Goal: Information Seeking & Learning: Learn about a topic

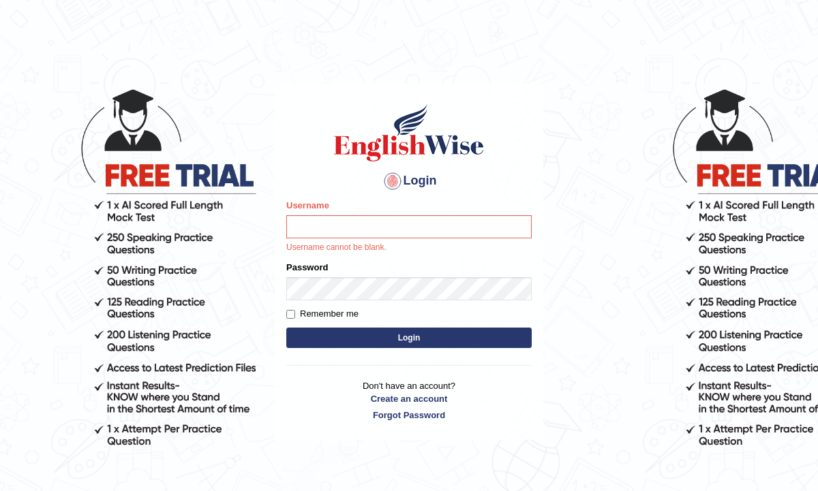
click at [357, 239] on div "Username Username cannot be blank." at bounding box center [408, 226] width 245 height 55
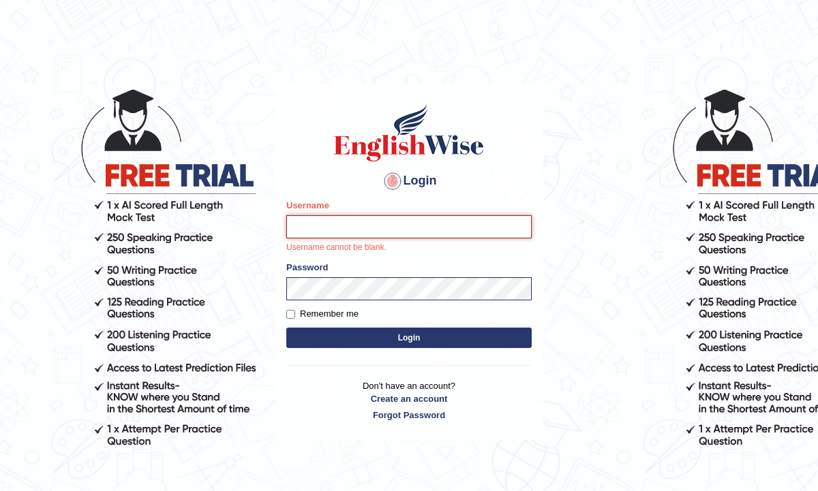
click at [354, 230] on input "Username" at bounding box center [408, 226] width 245 height 23
type input "Jashan96"
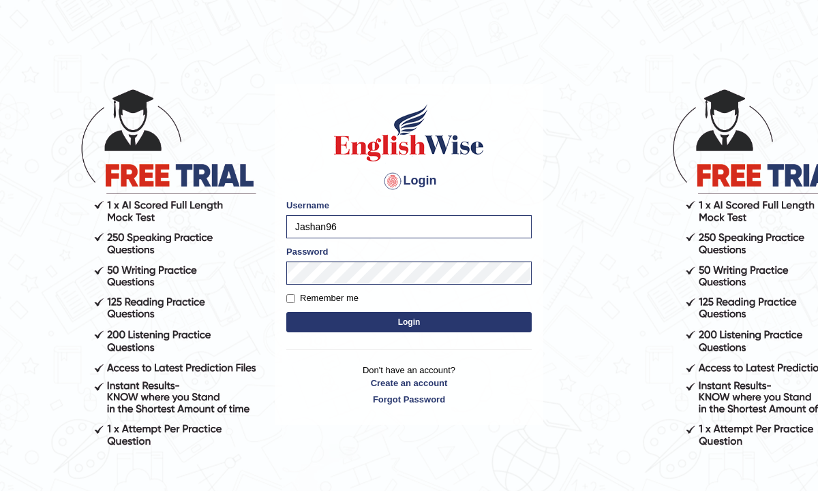
click at [395, 327] on button "Login" at bounding box center [408, 322] width 245 height 20
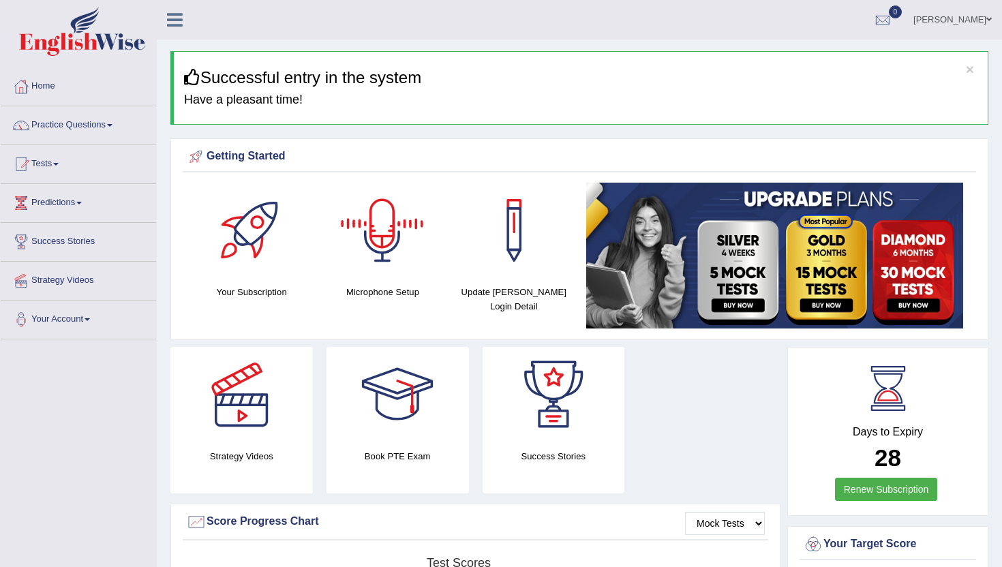
click at [379, 232] on div at bounding box center [382, 230] width 95 height 95
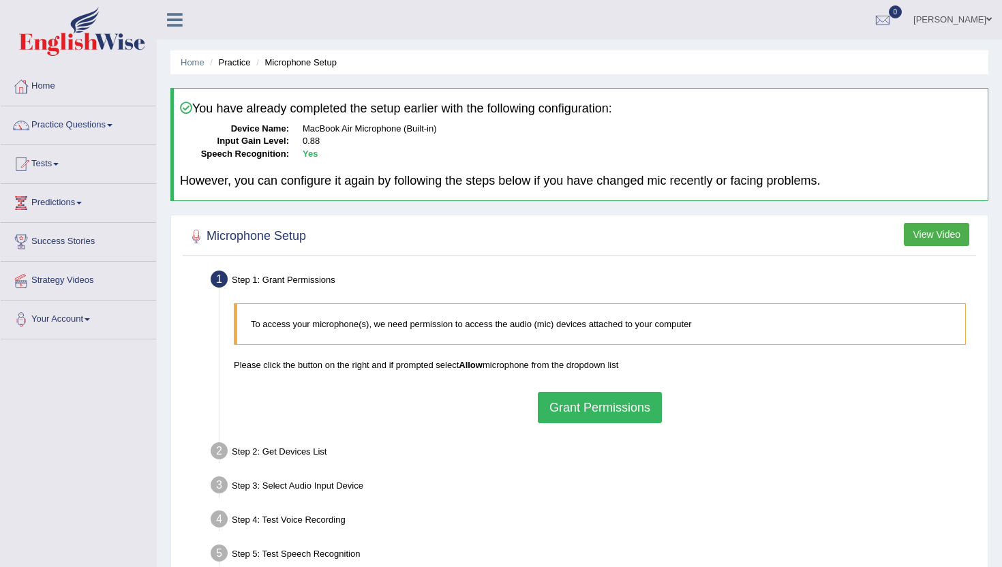
click at [580, 412] on button "Grant Permissions" at bounding box center [600, 407] width 124 height 31
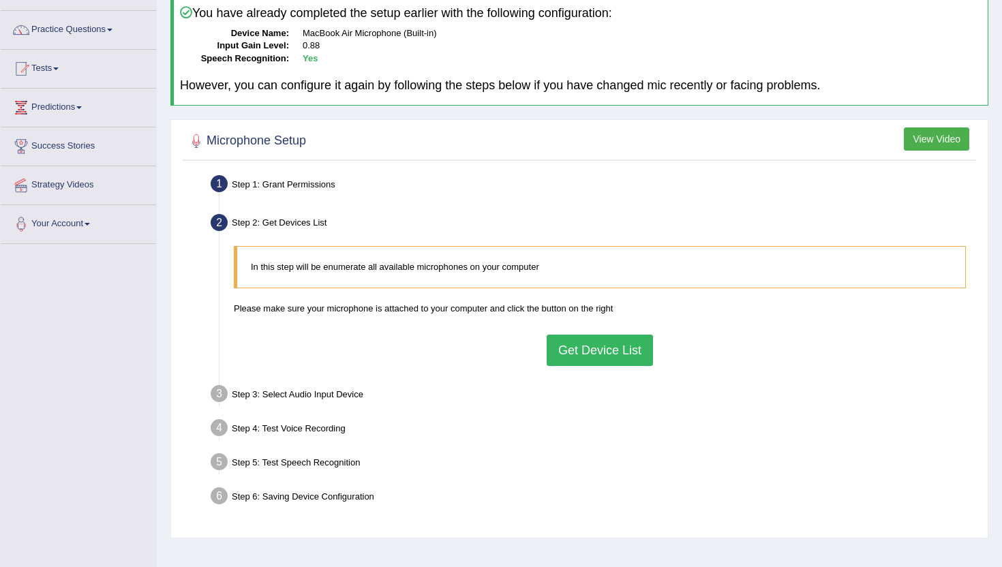
scroll to position [149, 0]
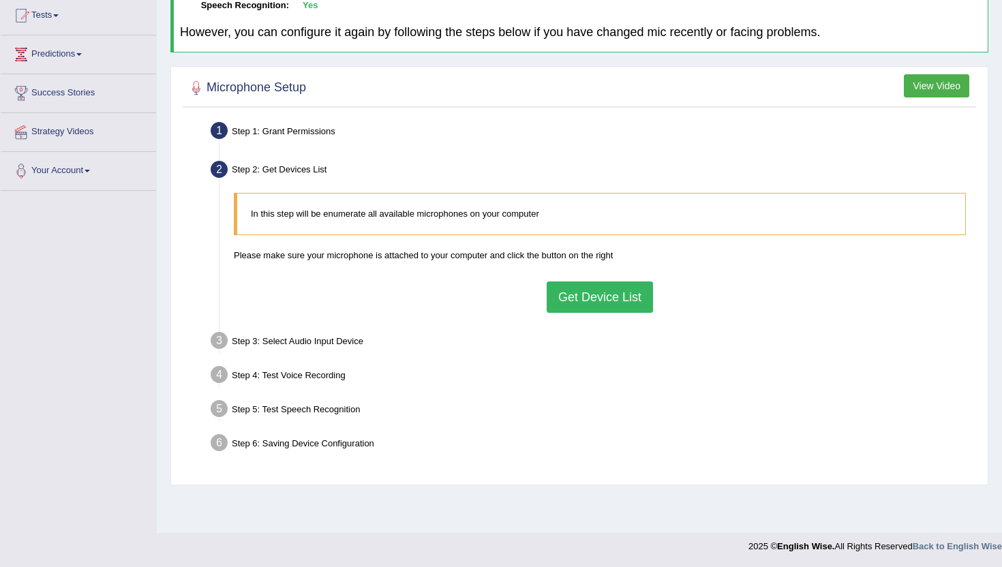
click at [580, 305] on button "Get Device List" at bounding box center [599, 296] width 106 height 31
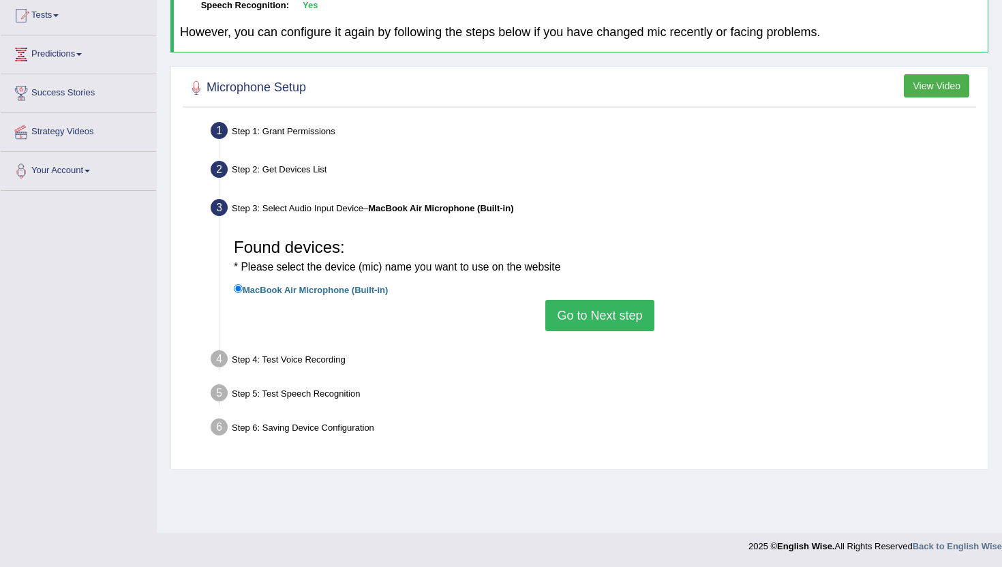
click at [590, 325] on button "Go to Next step" at bounding box center [599, 315] width 108 height 31
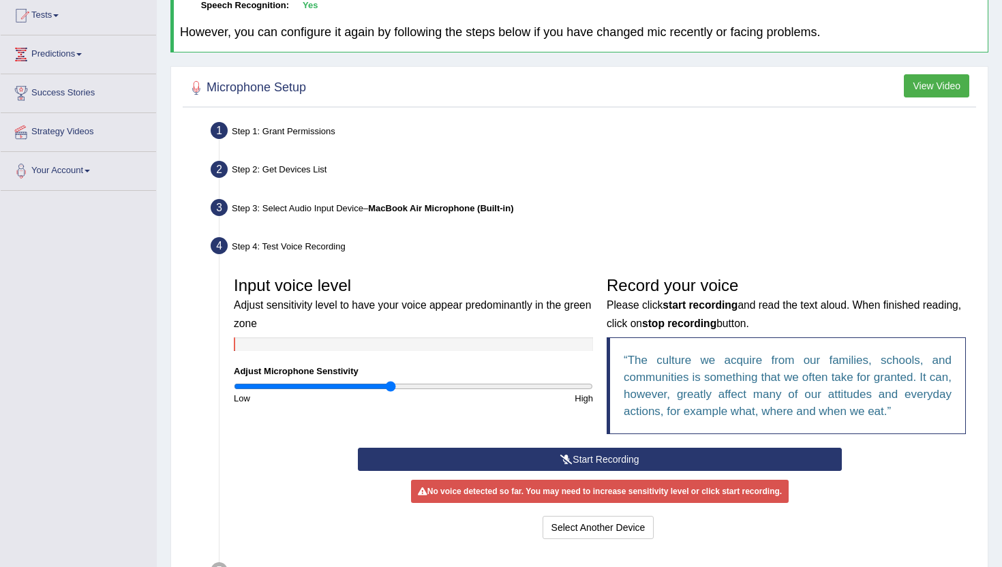
click at [540, 459] on button "Start Recording" at bounding box center [599, 459] width 483 height 23
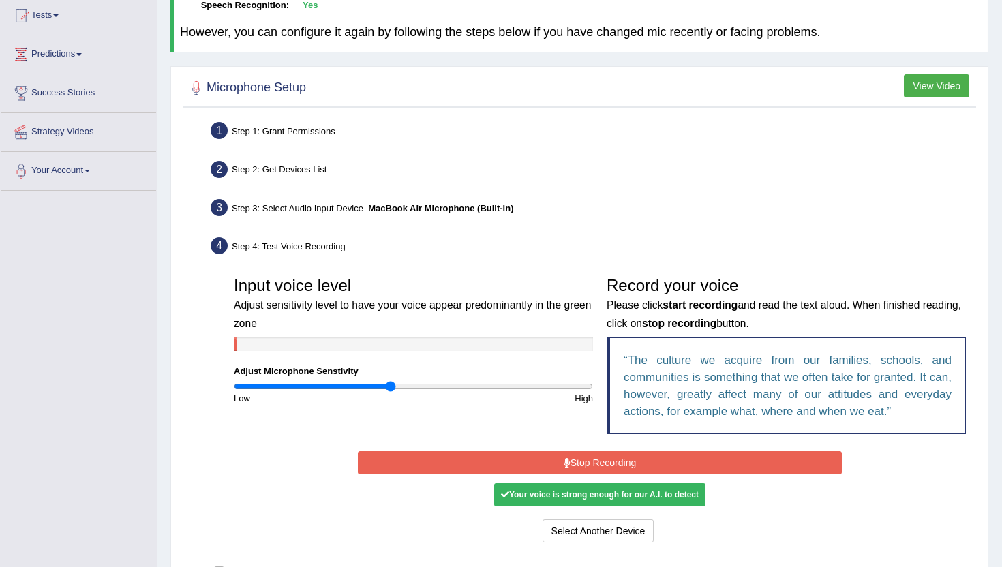
click at [540, 459] on button "Stop Recording" at bounding box center [599, 462] width 483 height 23
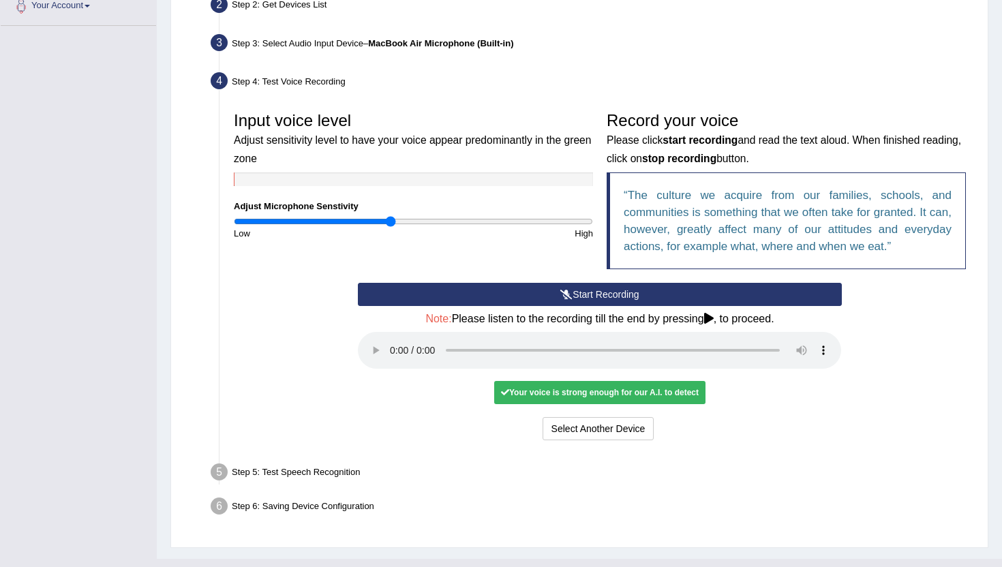
scroll to position [338, 0]
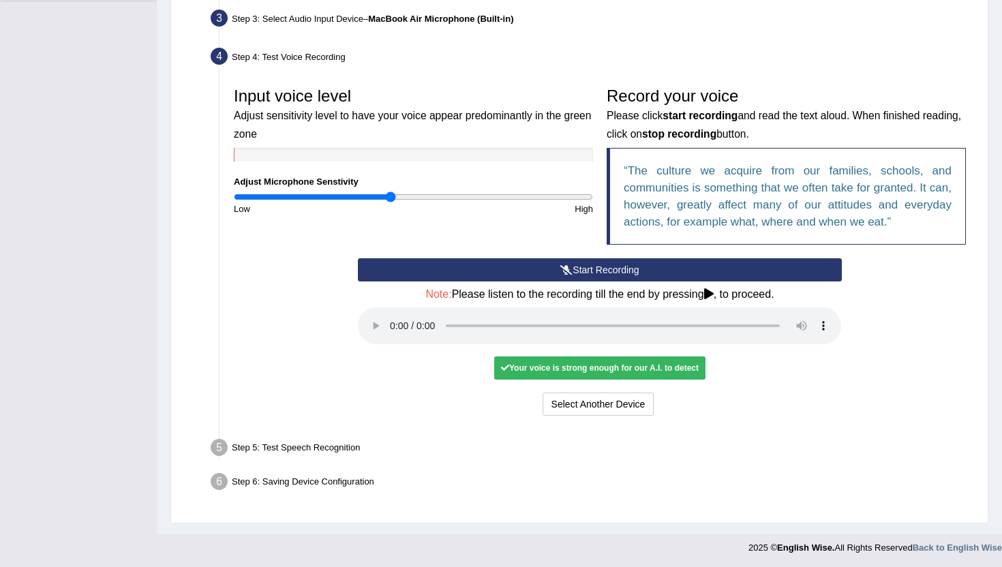
click at [568, 388] on div "Start Recording Stop Recording Note: Please listen to the recording till the en…" at bounding box center [599, 338] width 497 height 161
click at [568, 392] on button "Select Another Device" at bounding box center [598, 403] width 112 height 23
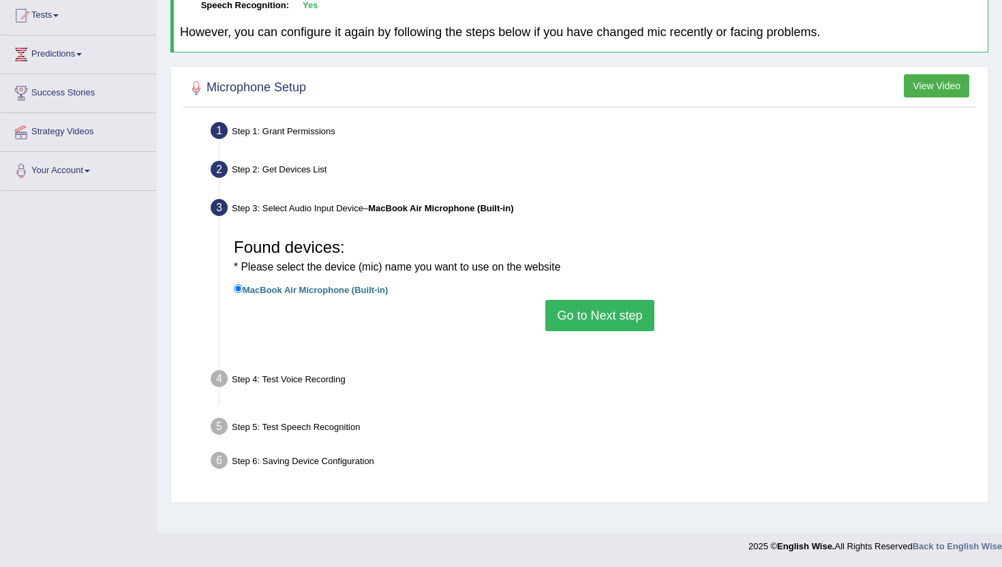
scroll to position [149, 0]
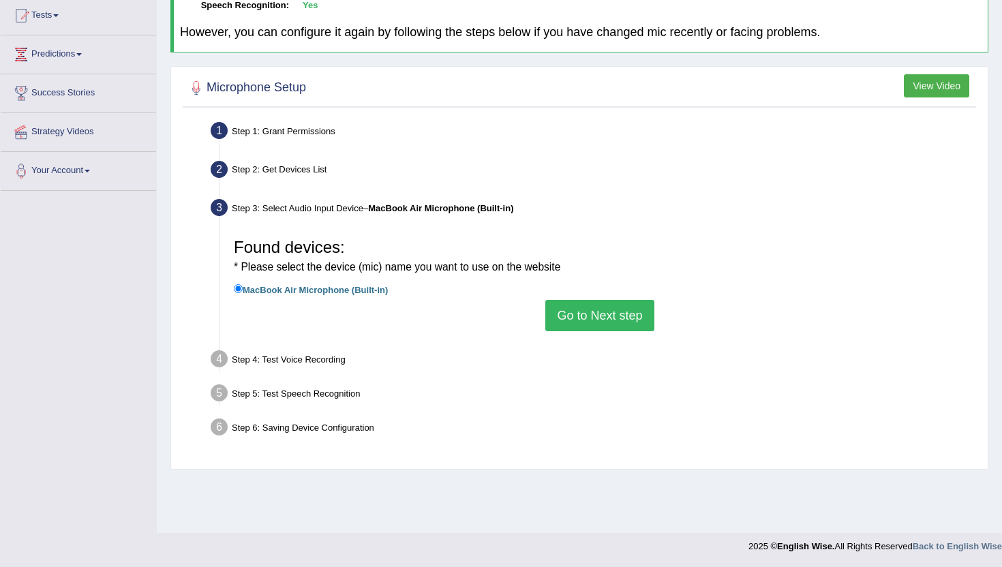
click at [577, 315] on button "Go to Next step" at bounding box center [599, 315] width 108 height 31
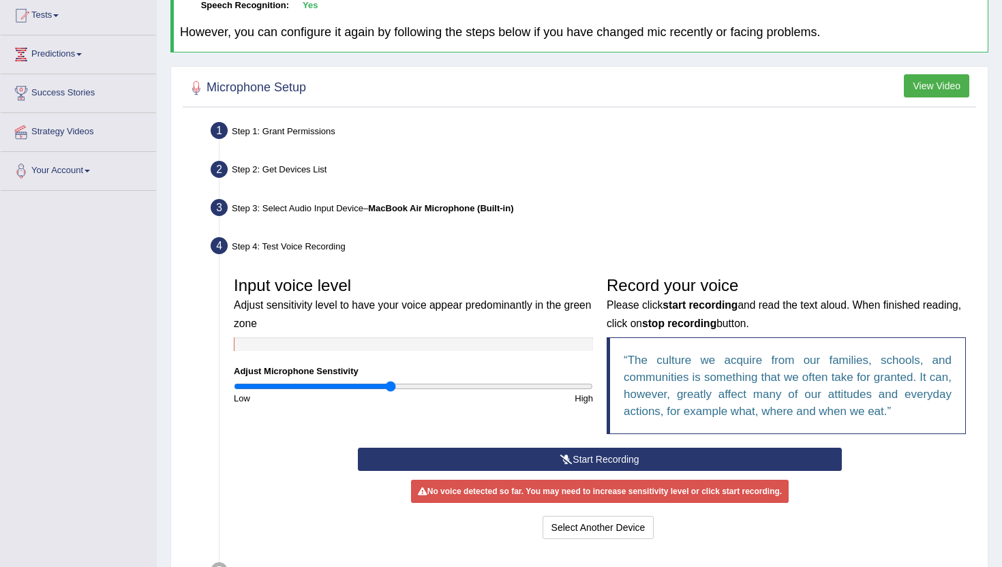
click at [568, 457] on icon at bounding box center [566, 459] width 12 height 10
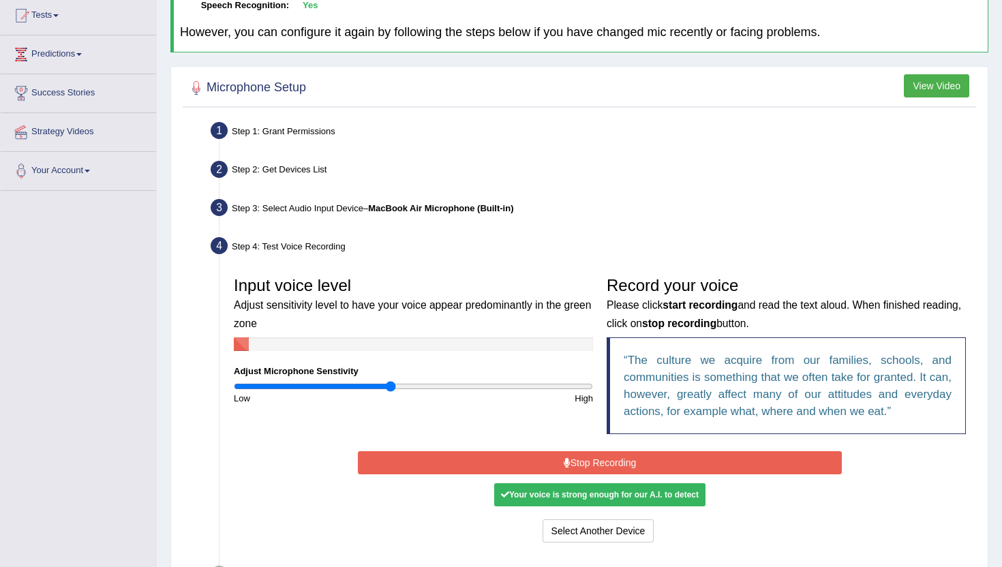
click at [568, 458] on icon at bounding box center [566, 463] width 7 height 10
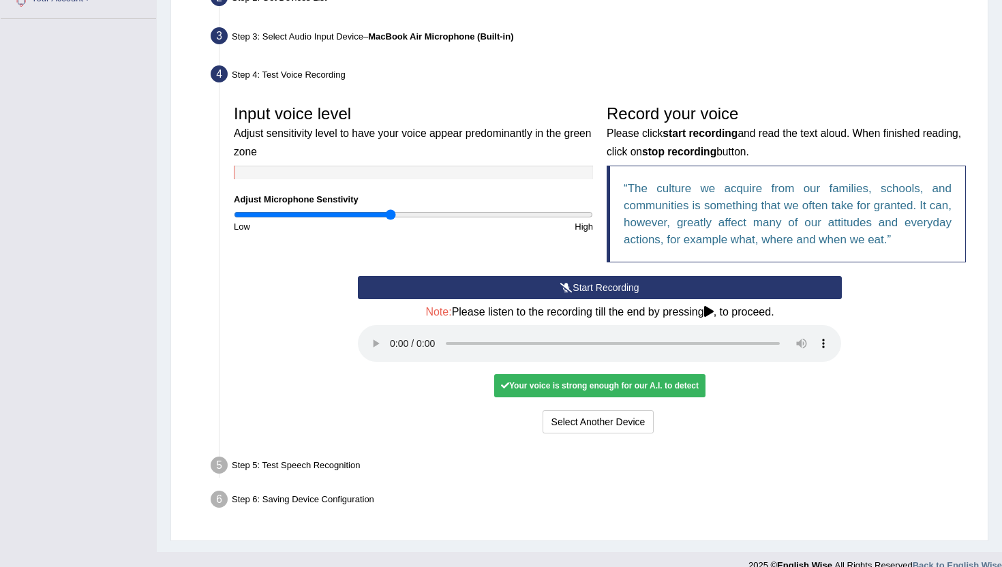
scroll to position [330, 0]
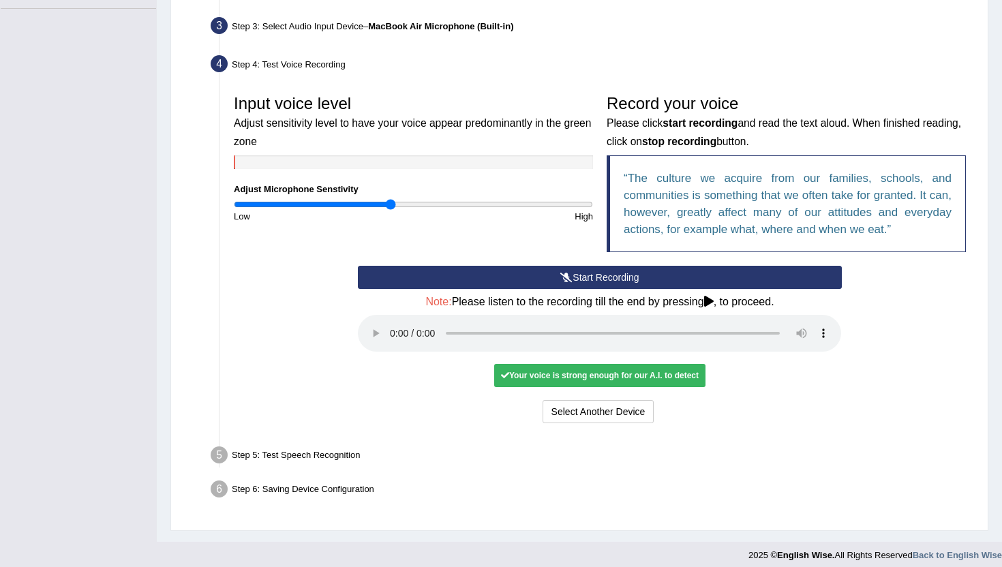
click at [388, 204] on input "range" at bounding box center [413, 204] width 359 height 11
click at [515, 210] on div "High" at bounding box center [507, 216] width 187 height 13
click at [413, 153] on div "Input voice level Adjust sensitivity level to have your voice appear predominan…" at bounding box center [413, 155] width 373 height 135
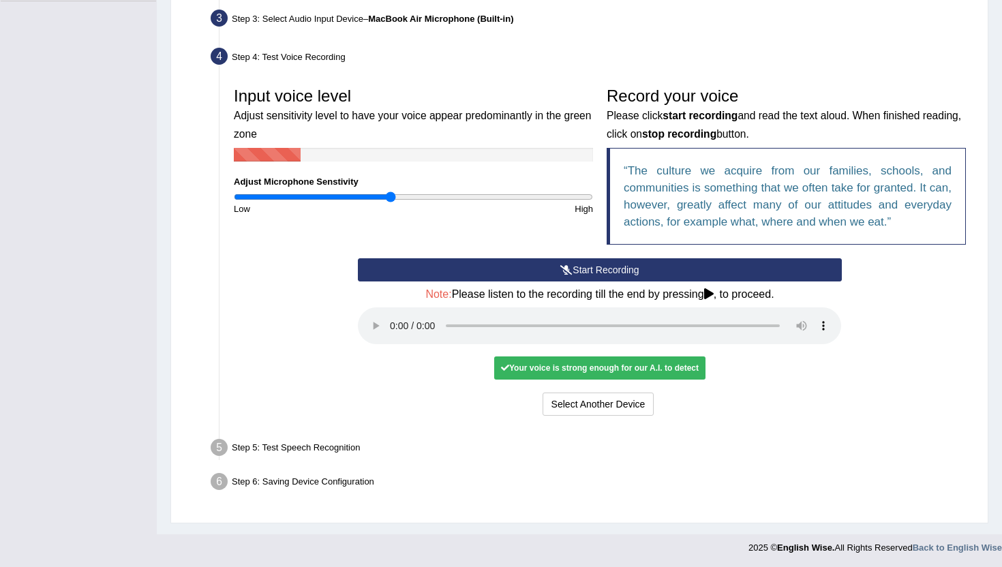
click at [296, 443] on div "Step 5: Test Speech Recognition" at bounding box center [592, 450] width 777 height 30
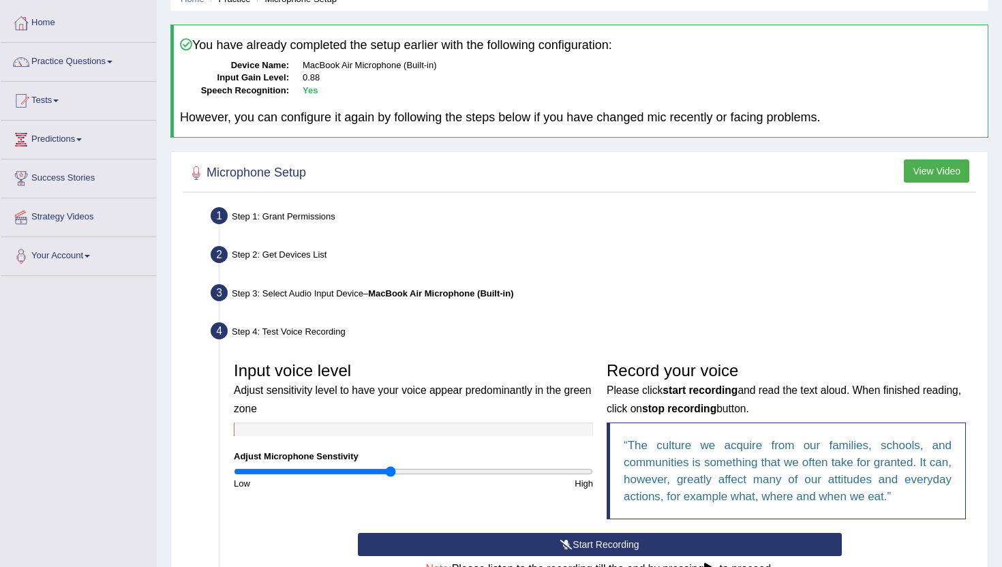
scroll to position [30, 0]
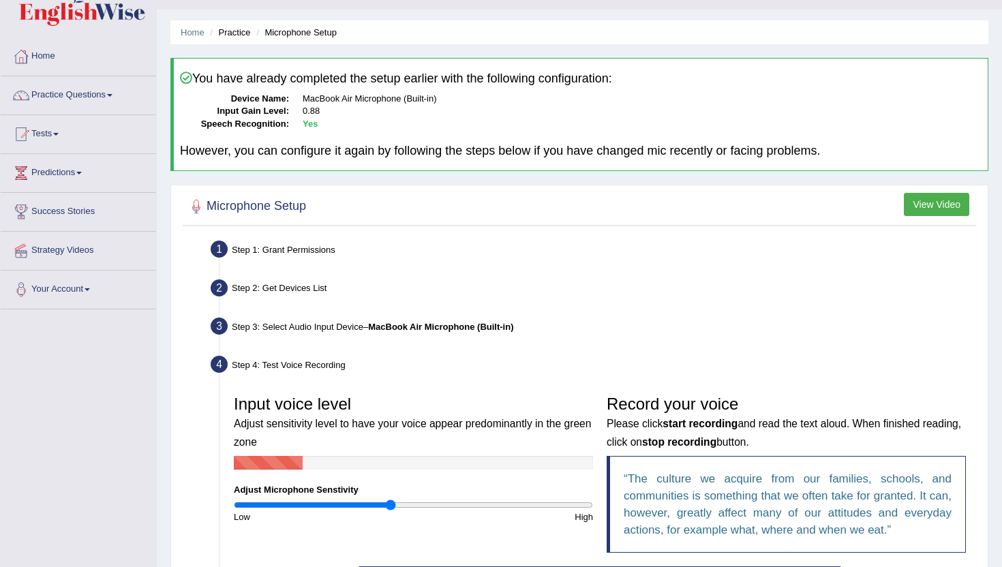
click at [337, 360] on div "Step 4: Test Voice Recording" at bounding box center [592, 367] width 777 height 30
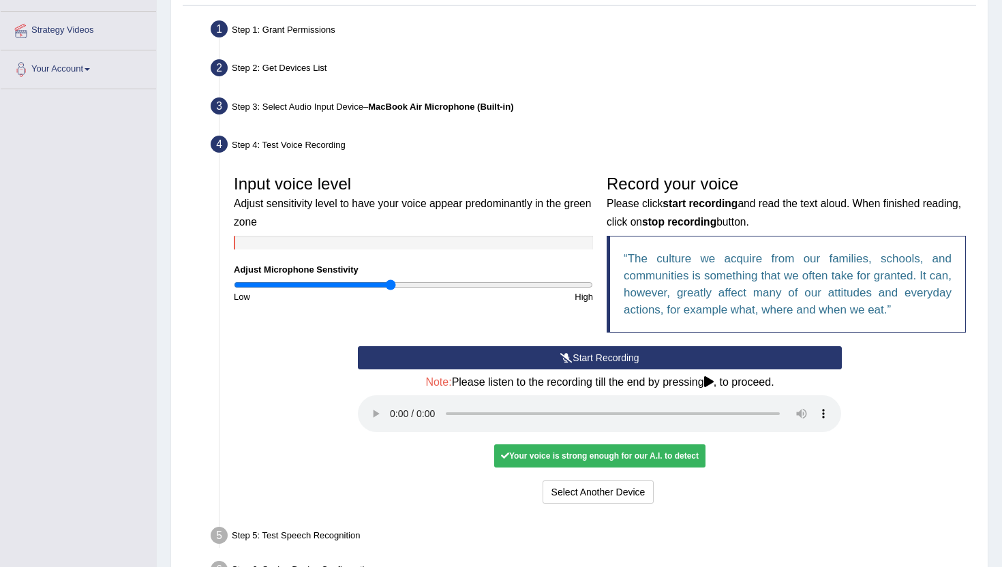
scroll to position [253, 0]
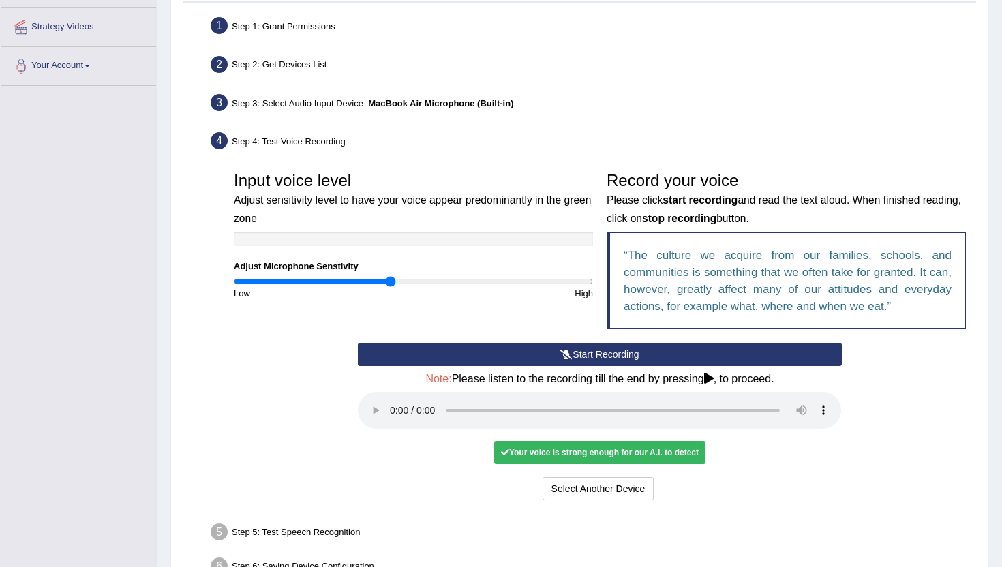
click at [779, 469] on div "Start Recording Stop Recording Note: Please listen to the recording till the en…" at bounding box center [599, 423] width 497 height 161
click at [608, 496] on button "Voice is ok. Go to Next step" at bounding box center [656, 488] width 135 height 23
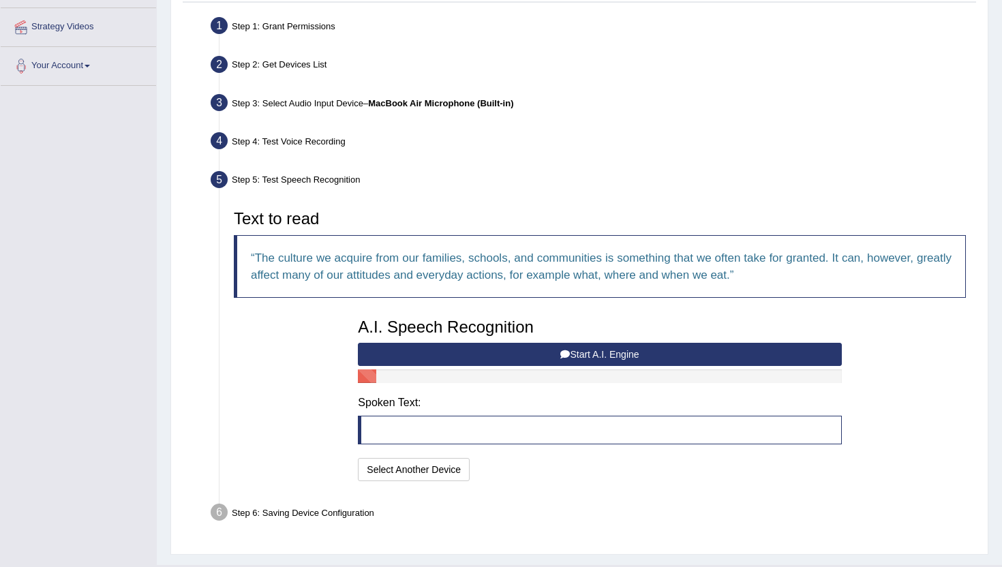
click at [510, 352] on button "Start A.I. Engine" at bounding box center [599, 354] width 483 height 23
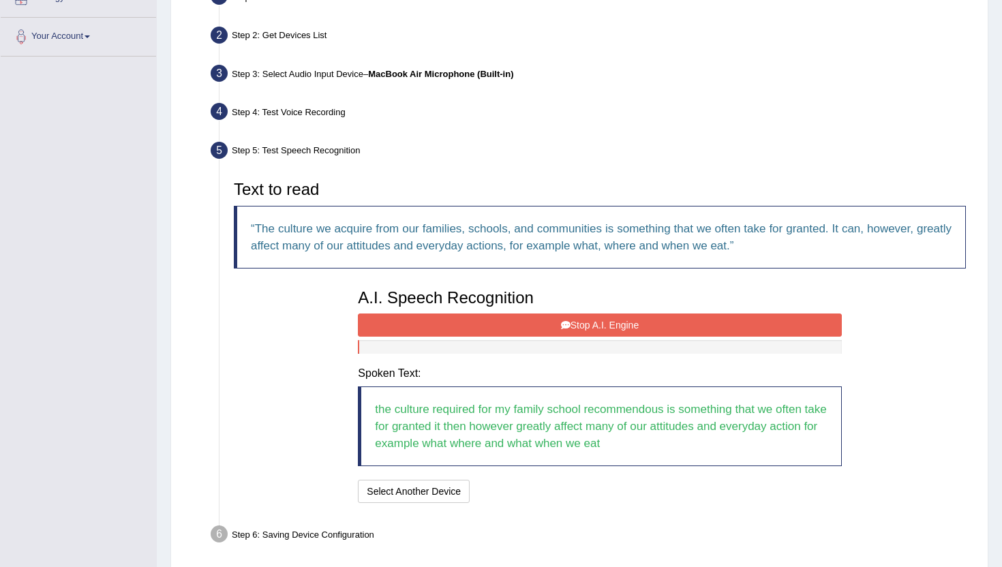
scroll to position [288, 0]
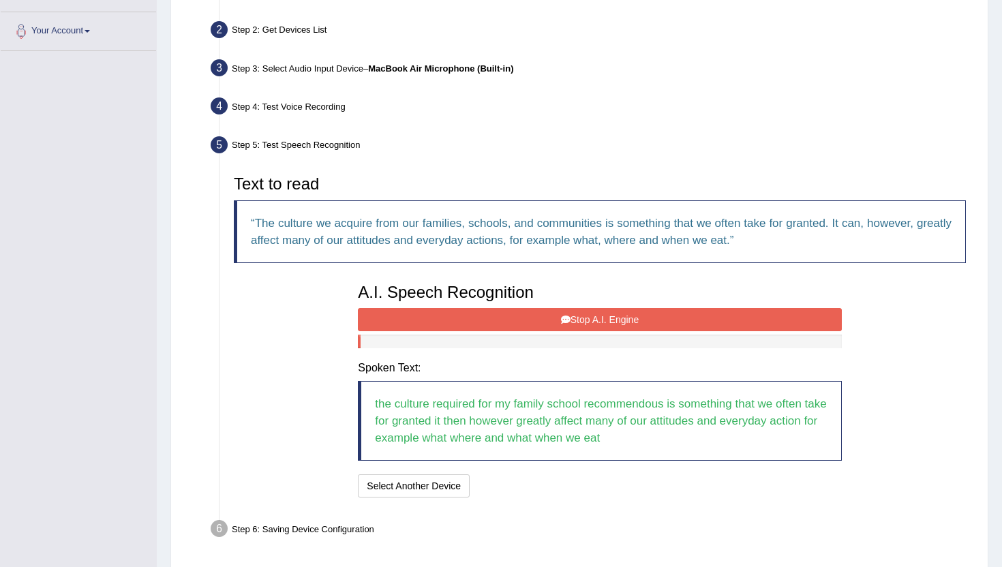
click at [499, 320] on button "Stop A.I. Engine" at bounding box center [599, 319] width 483 height 23
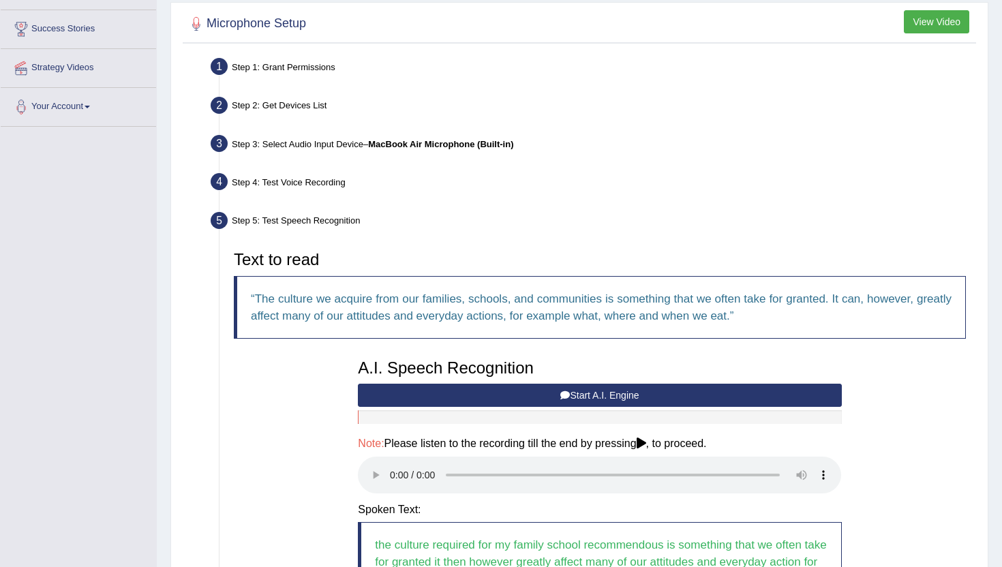
scroll to position [0, 0]
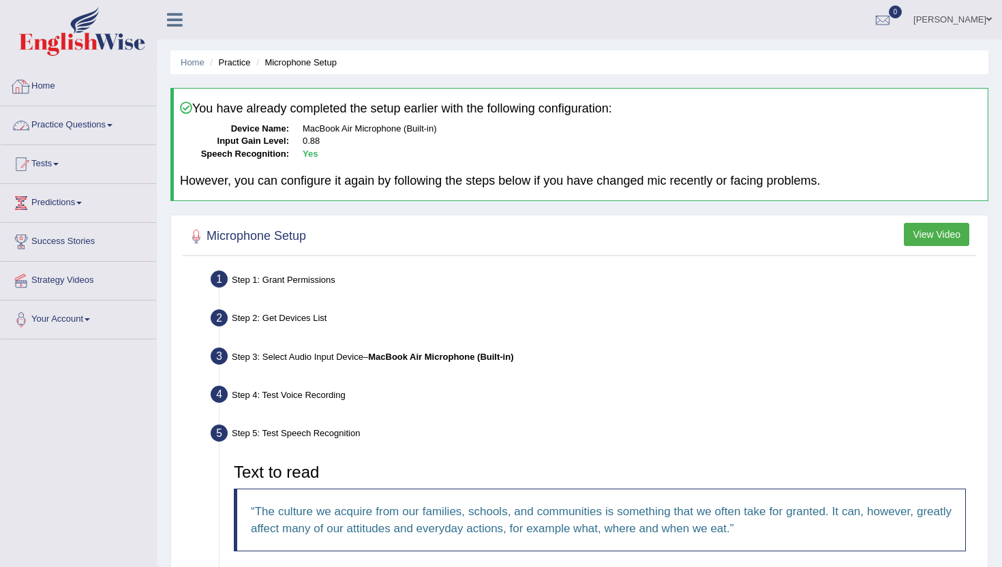
click at [71, 85] on link "Home" at bounding box center [78, 84] width 155 height 34
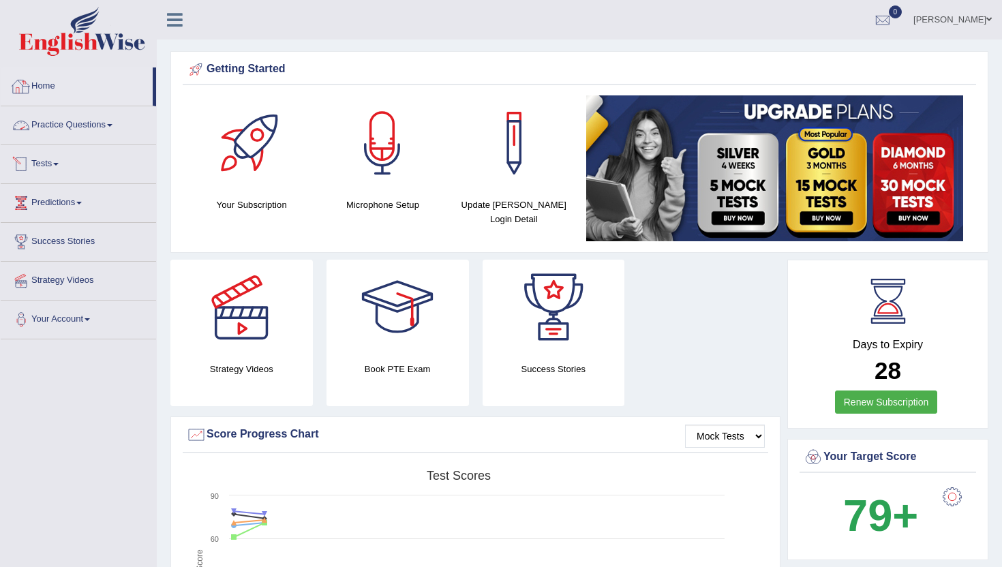
click at [106, 118] on link "Practice Questions" at bounding box center [78, 123] width 155 height 34
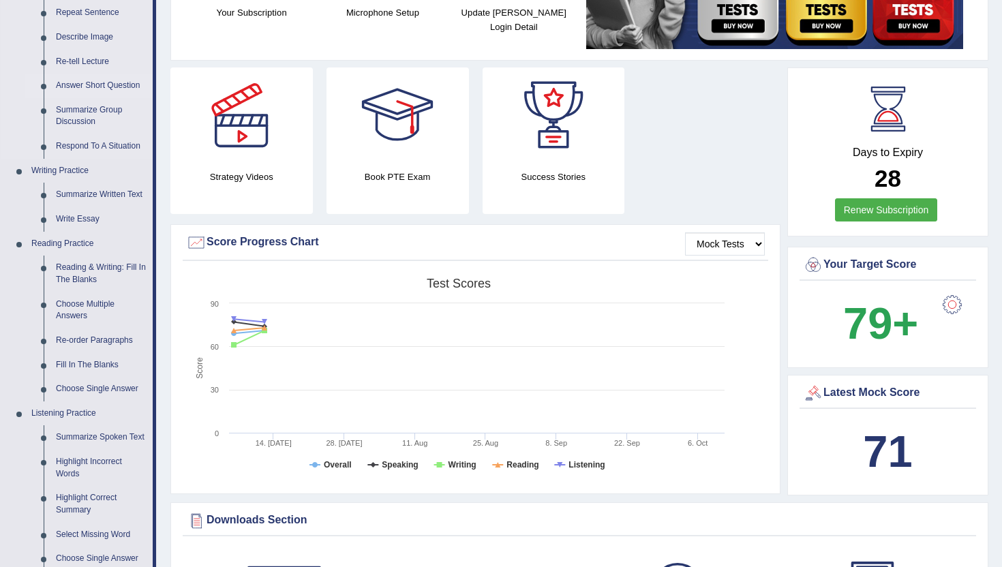
scroll to position [191, 0]
click at [76, 221] on link "Write Essay" at bounding box center [101, 220] width 103 height 25
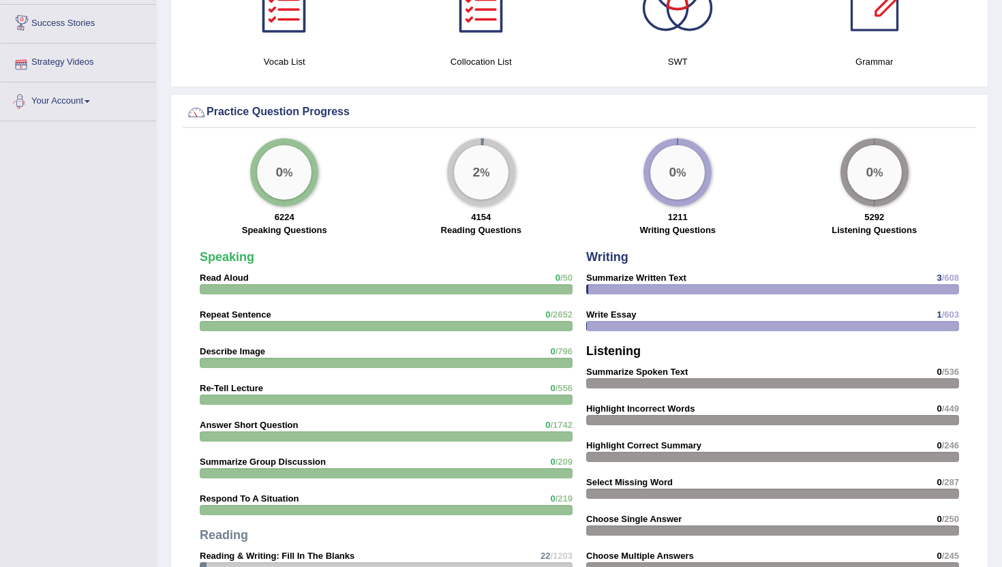
scroll to position [880, 0]
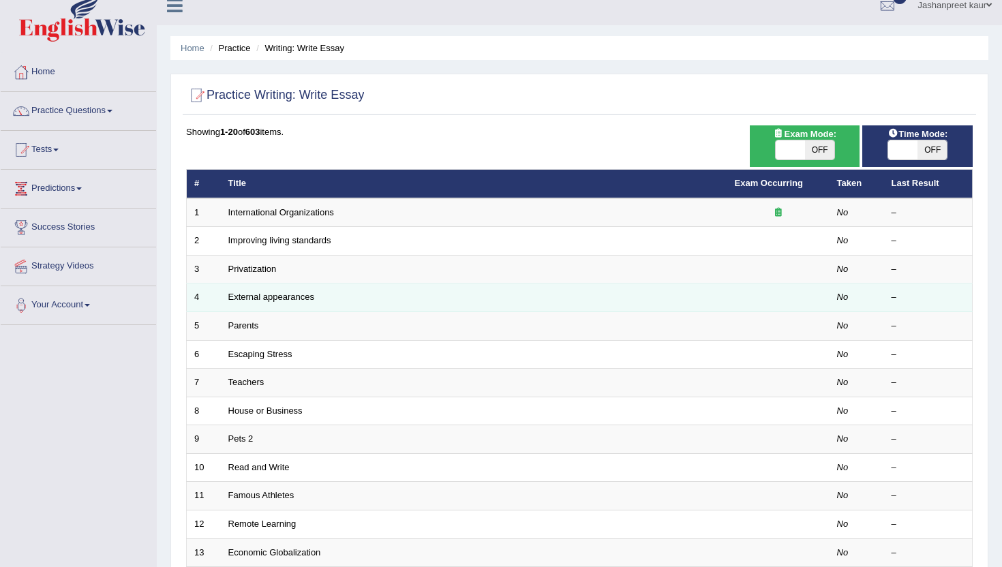
scroll to position [25, 0]
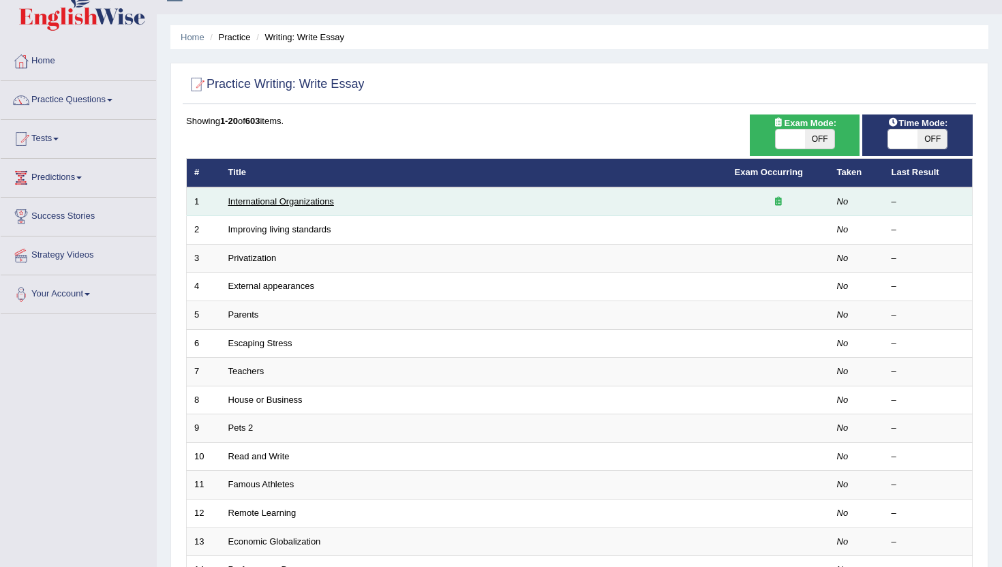
click at [307, 199] on link "International Organizations" at bounding box center [281, 201] width 106 height 10
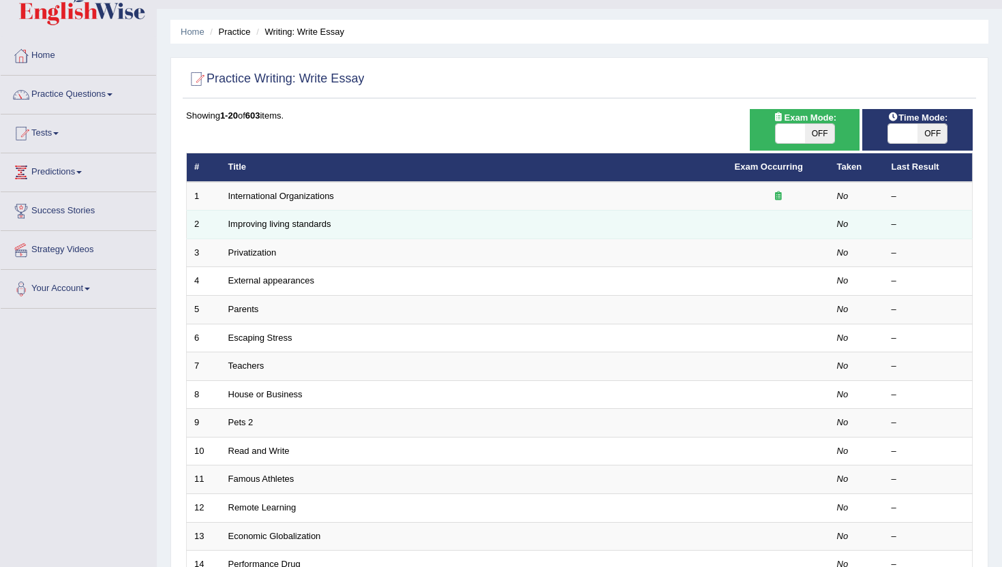
scroll to position [33, 0]
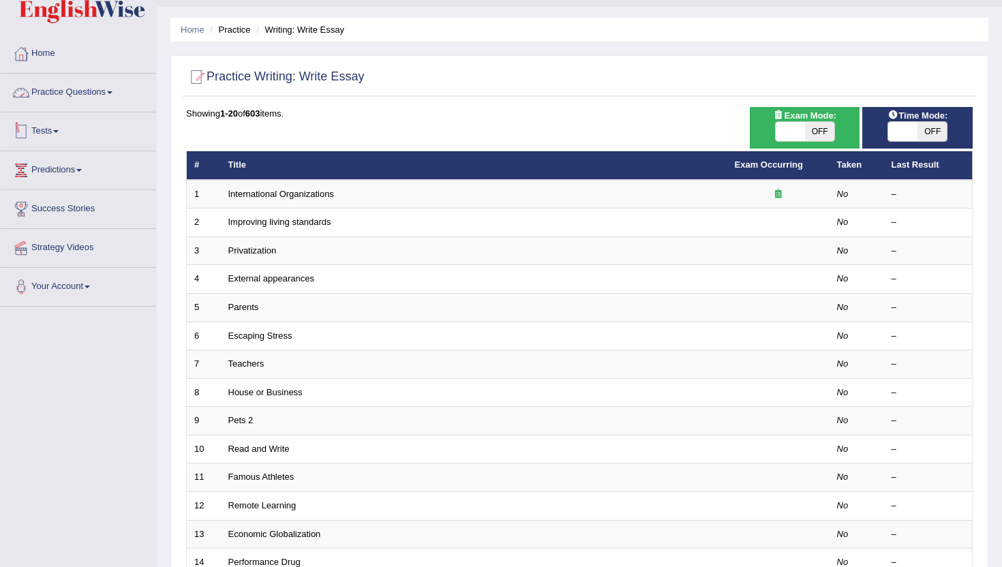
click at [104, 94] on link "Practice Questions" at bounding box center [78, 91] width 155 height 34
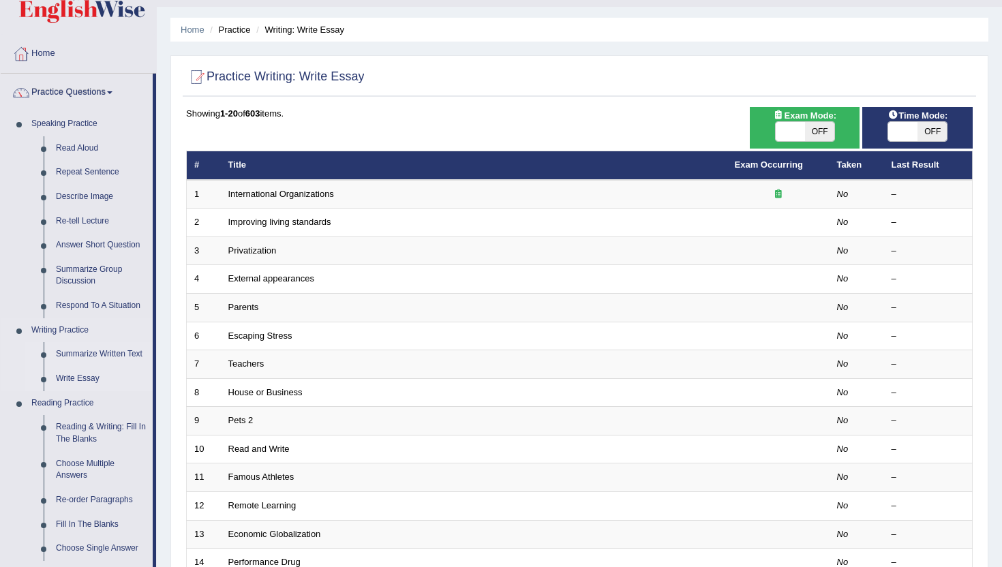
click at [94, 353] on link "Summarize Written Text" at bounding box center [101, 354] width 103 height 25
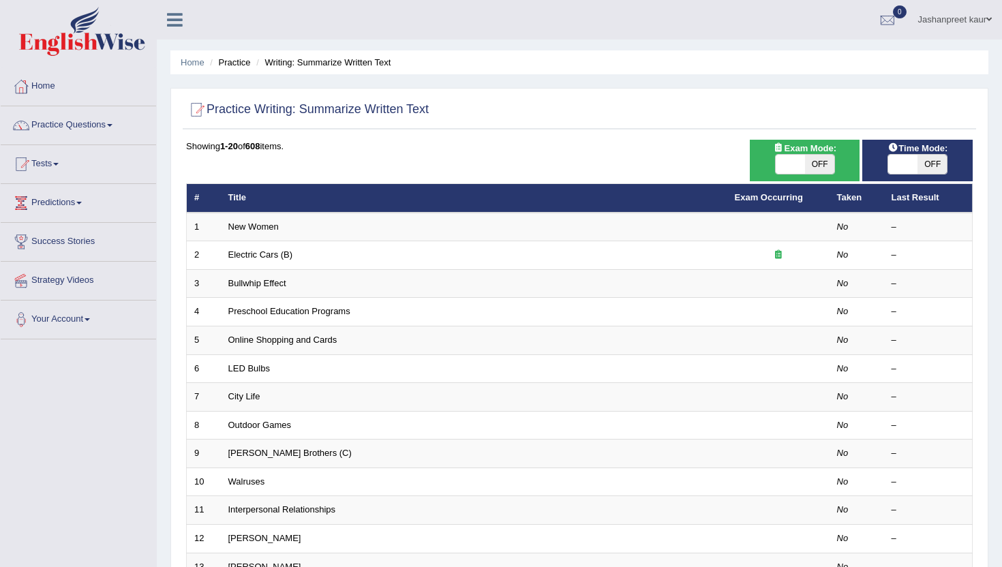
click at [822, 161] on span "OFF" at bounding box center [819, 164] width 29 height 19
checkbox input "true"
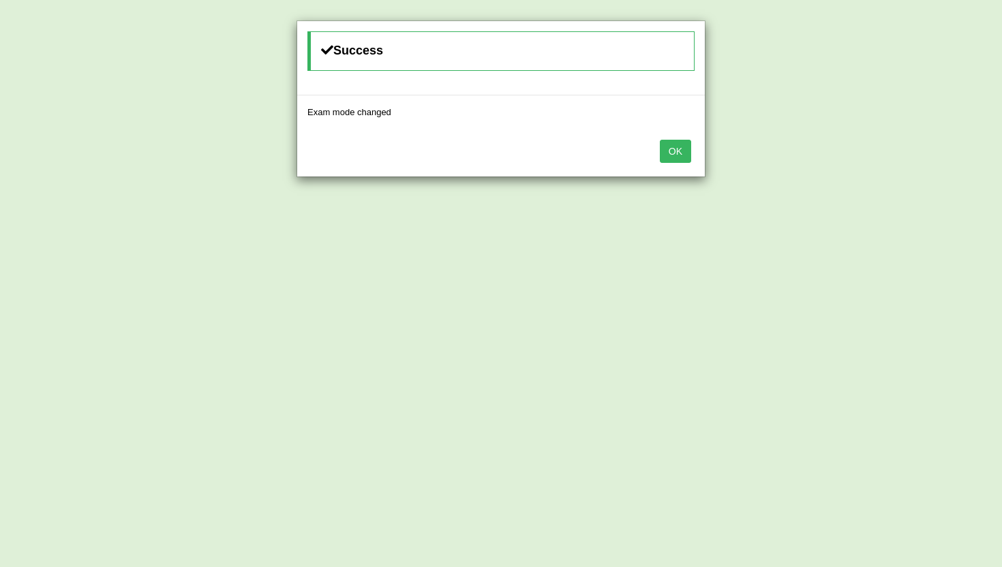
click at [696, 151] on div "OK" at bounding box center [500, 153] width 407 height 48
click at [673, 151] on button "OK" at bounding box center [675, 151] width 31 height 23
click at [676, 148] on button "OK" at bounding box center [675, 151] width 31 height 23
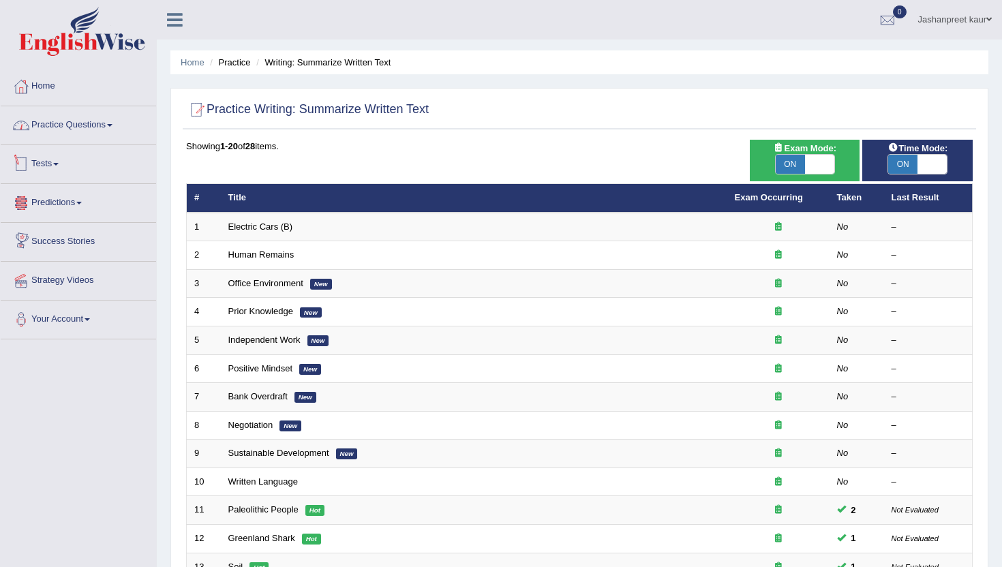
click at [109, 125] on link "Practice Questions" at bounding box center [78, 123] width 155 height 34
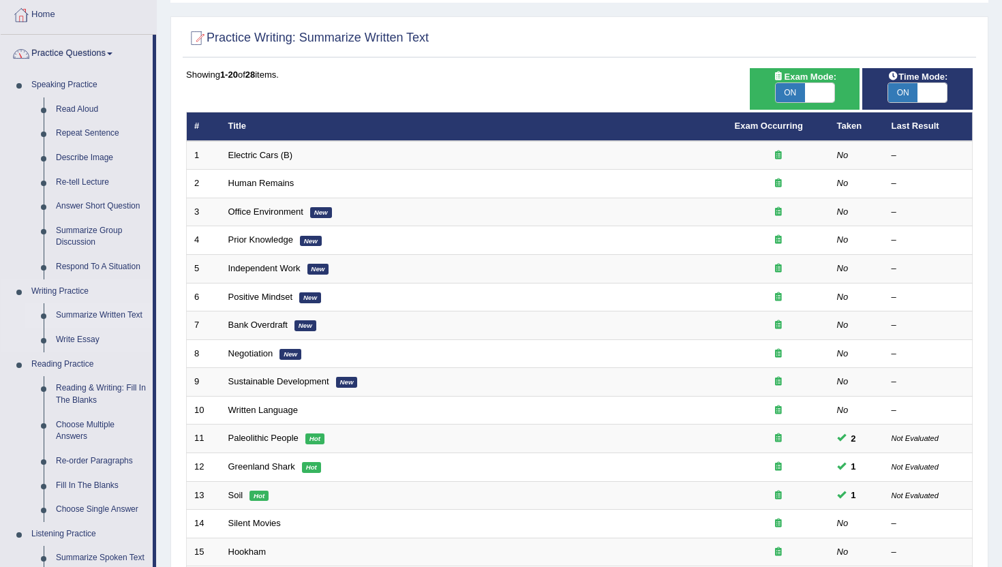
scroll to position [87, 0]
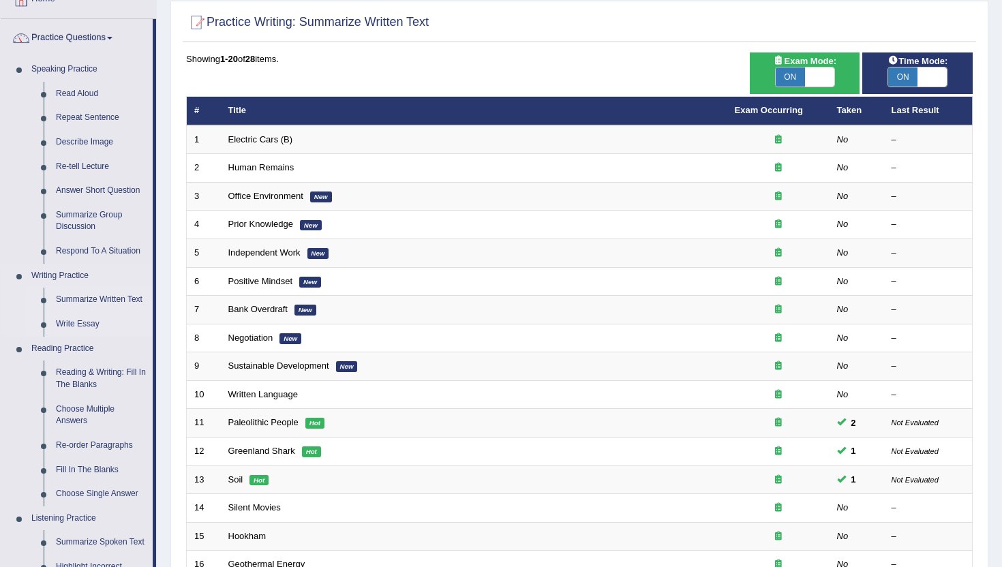
click at [82, 326] on link "Write Essay" at bounding box center [101, 324] width 103 height 25
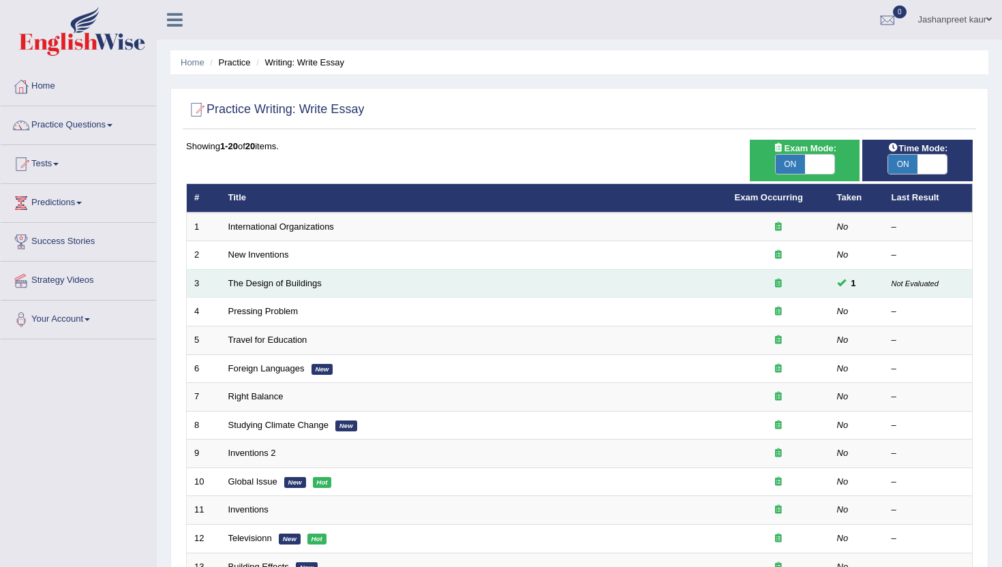
click at [289, 290] on td "The Design of Buildings" at bounding box center [474, 283] width 506 height 29
click at [289, 287] on link "The Design of Buildings" at bounding box center [274, 283] width 93 height 10
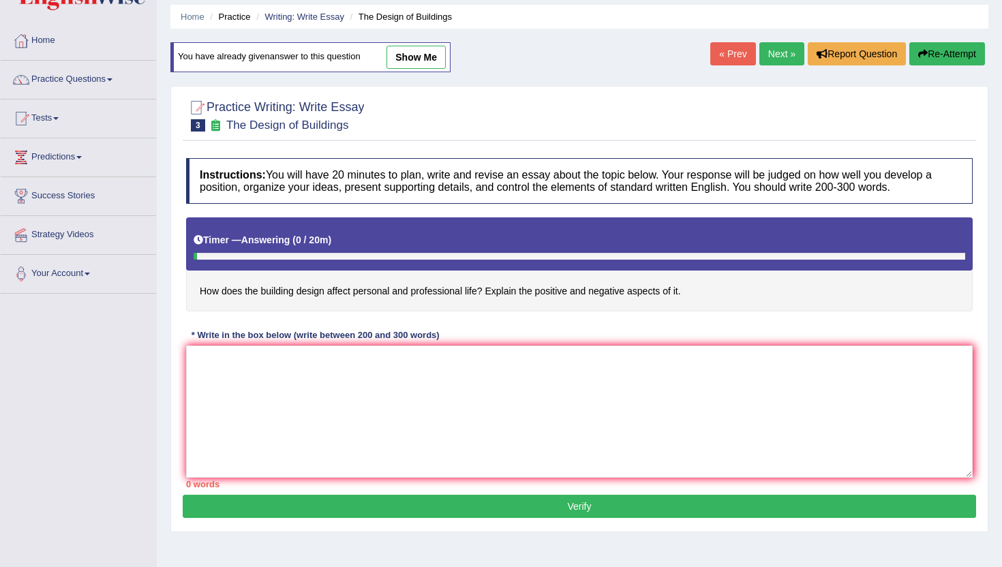
scroll to position [44, 0]
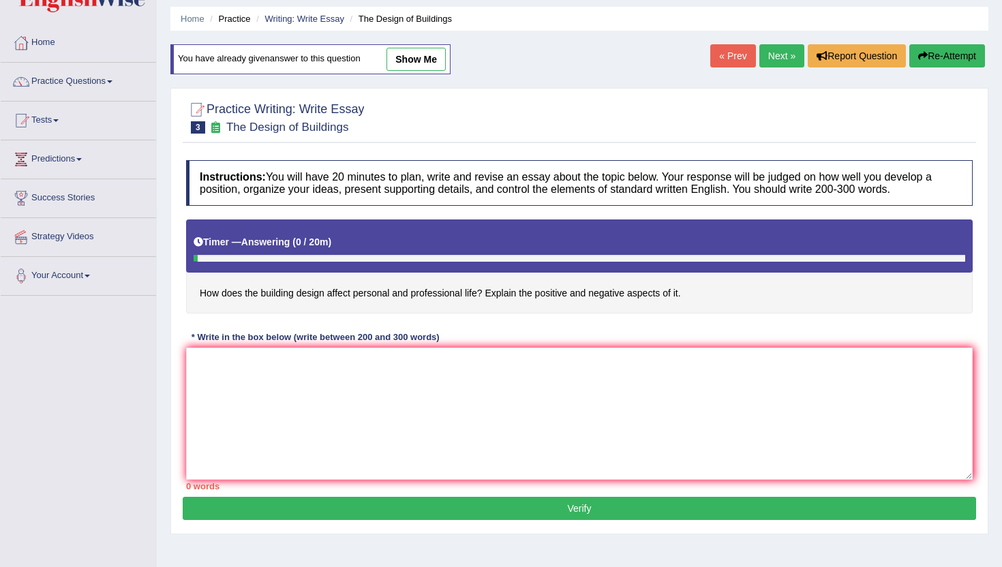
click at [414, 61] on link "show me" at bounding box center [415, 59] width 59 height 23
type textarea "The increasing influence of building designs on our lives has ignited numerous …"
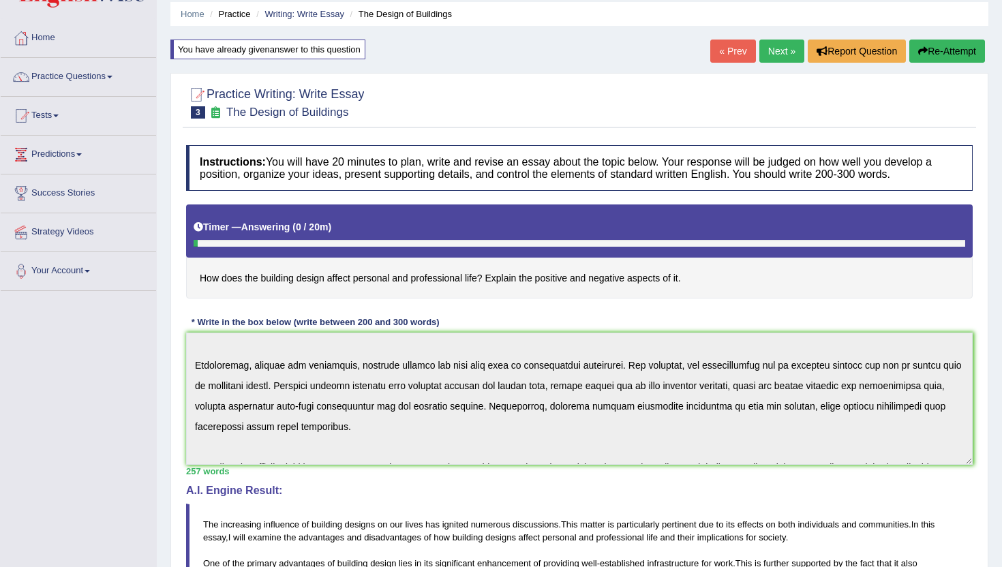
scroll to position [0, 0]
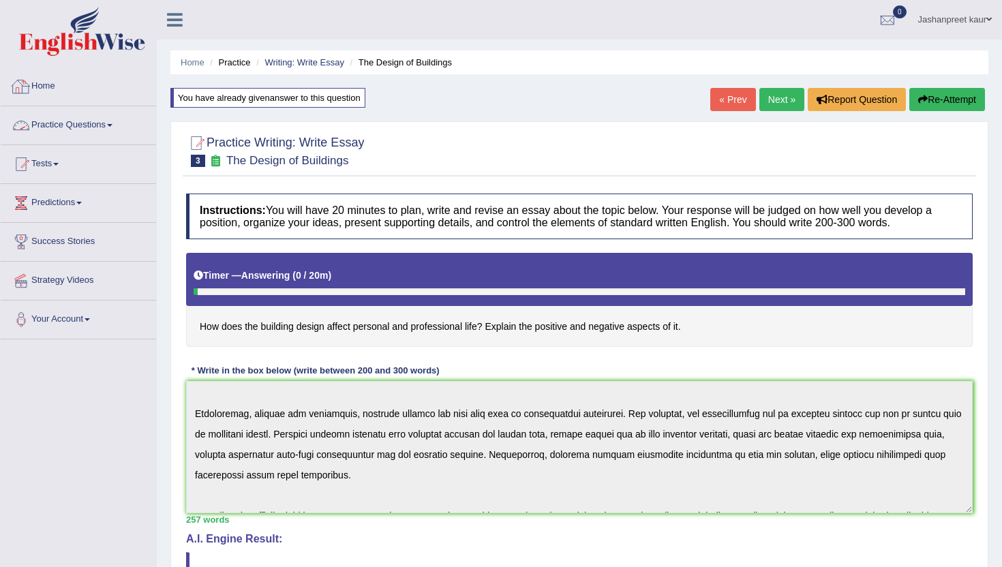
click at [63, 132] on link "Practice Questions" at bounding box center [78, 123] width 155 height 34
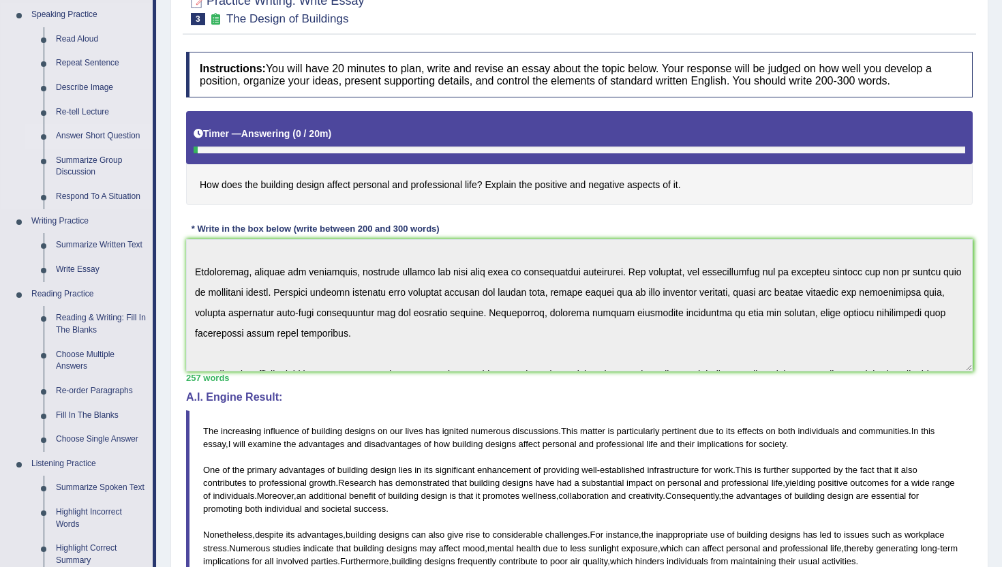
scroll to position [143, 0]
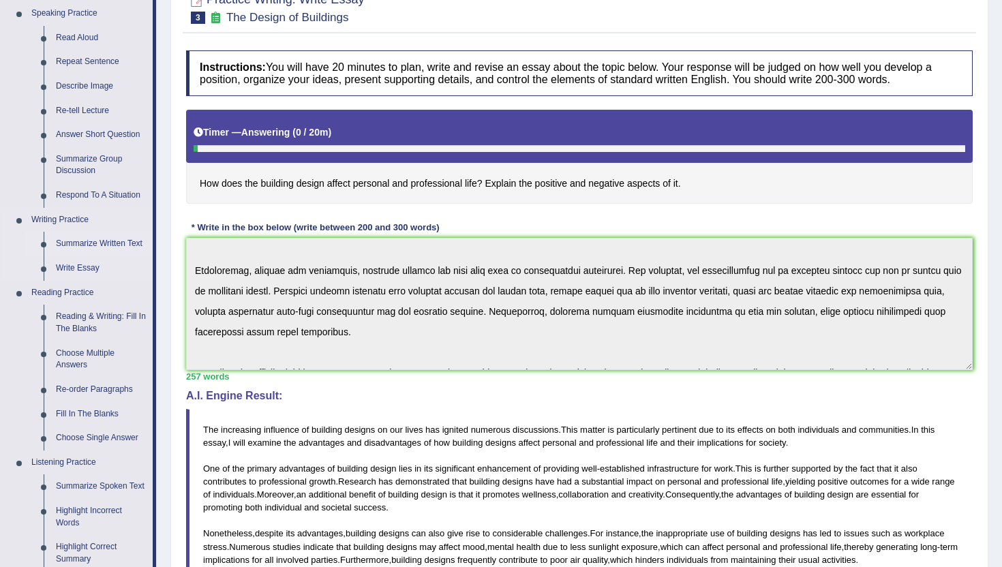
click at [76, 239] on link "Summarize Written Text" at bounding box center [101, 244] width 103 height 25
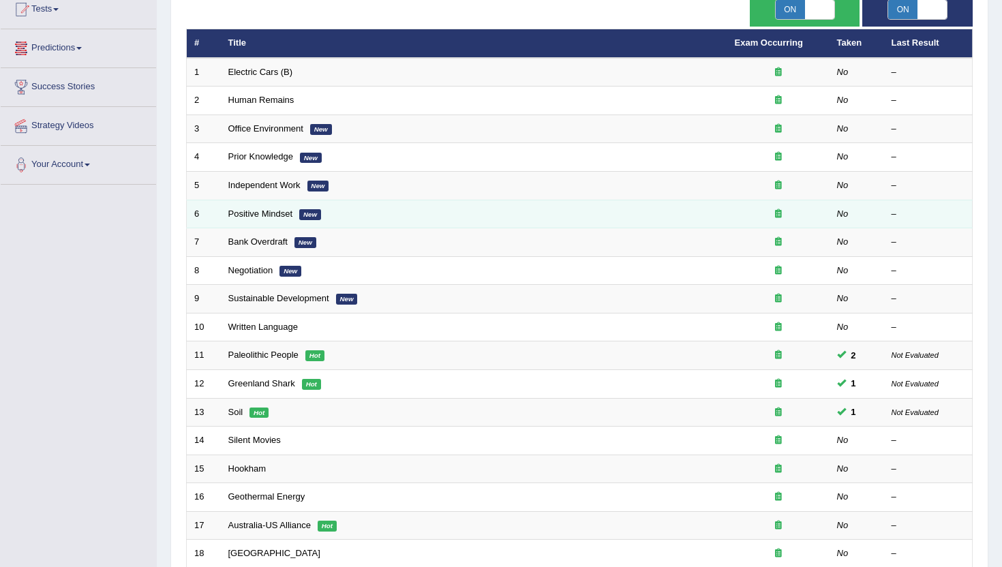
scroll to position [155, 0]
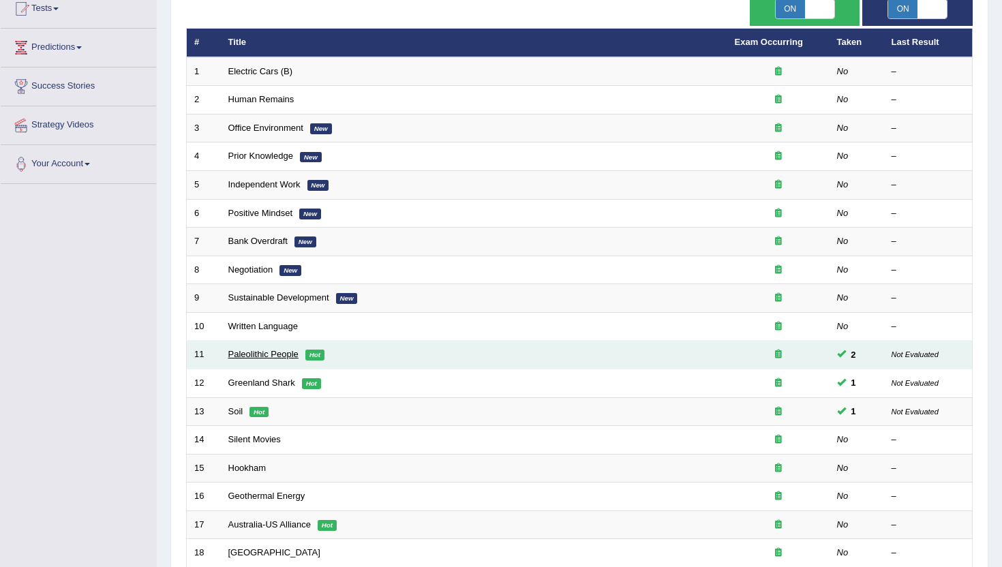
click at [283, 351] on link "Paleolithic People" at bounding box center [263, 354] width 70 height 10
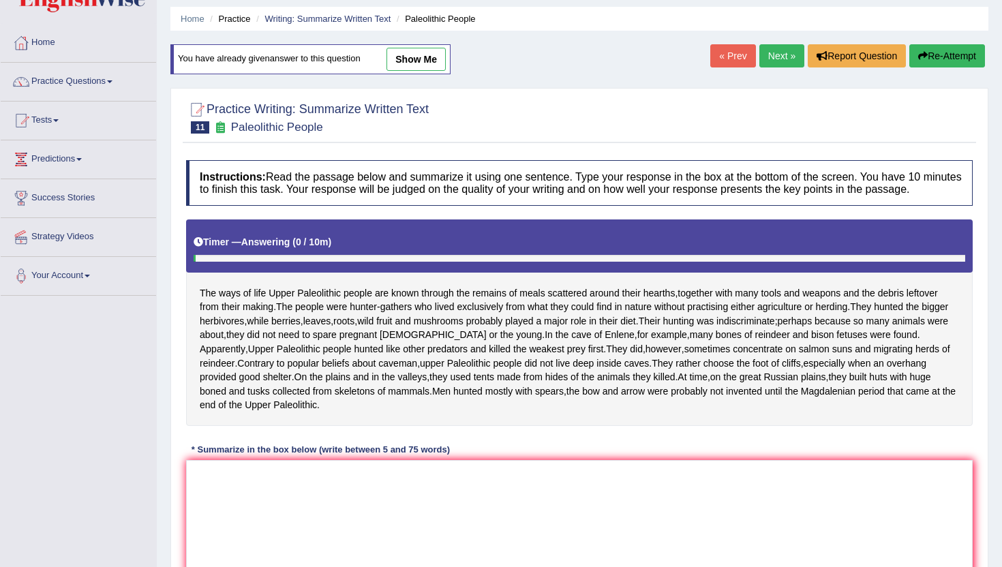
scroll to position [40, 0]
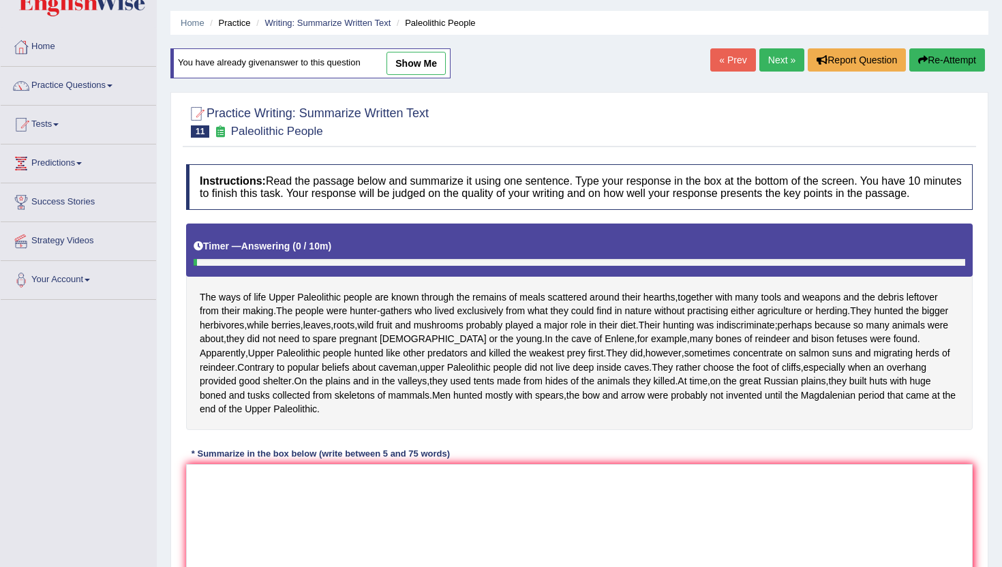
click at [419, 53] on link "show me" at bounding box center [415, 63] width 59 height 23
type textarea "The ways of life Upper Paleolithic people are known through the remains of meal…"
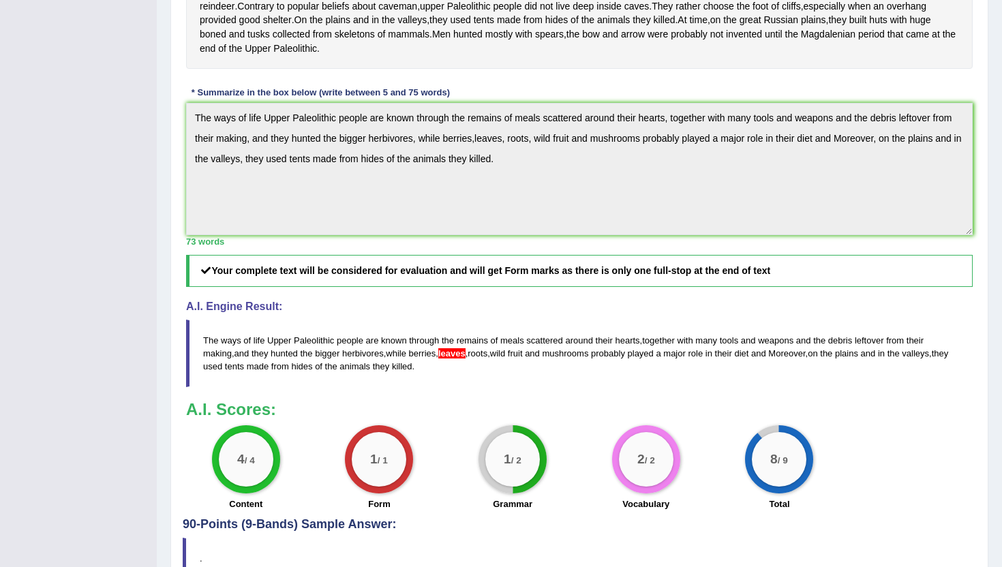
scroll to position [394, 0]
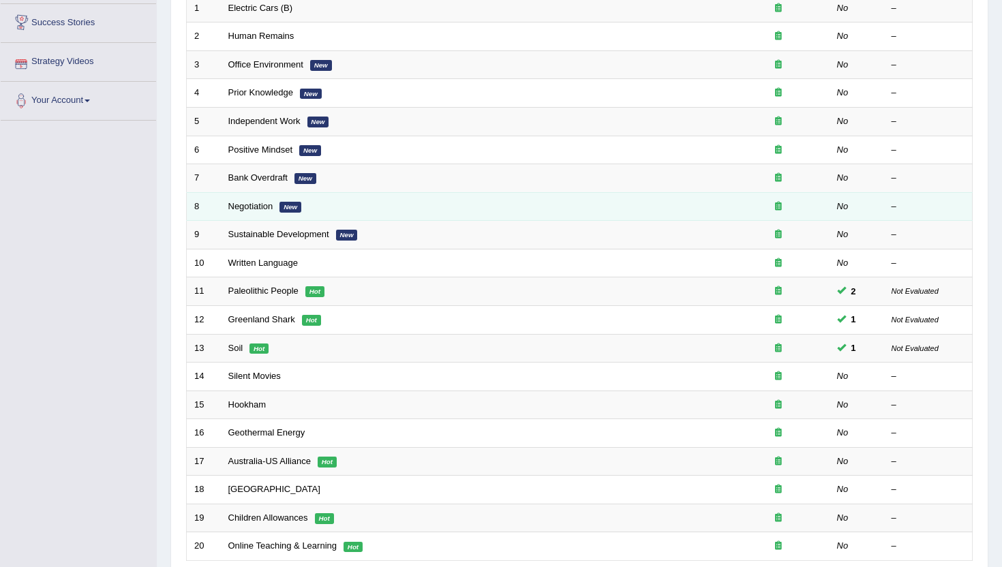
scroll to position [220, 0]
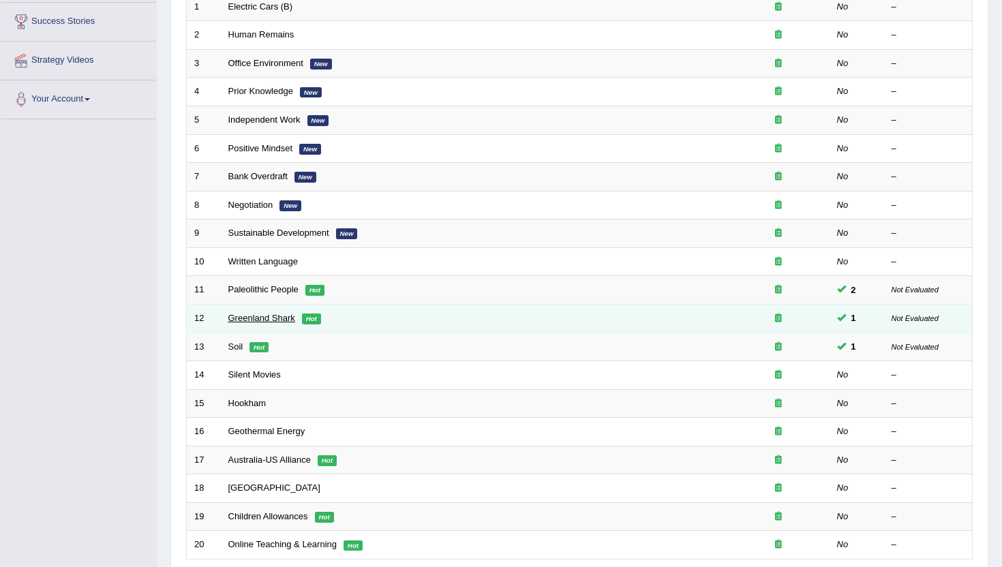
click at [277, 321] on link "Greenland Shark" at bounding box center [261, 318] width 67 height 10
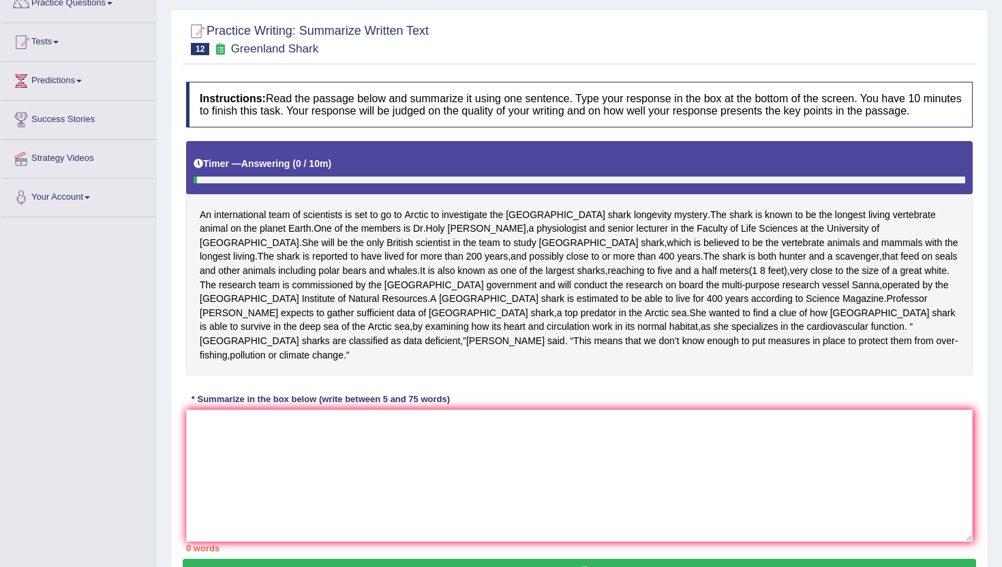
scroll to position [100, 0]
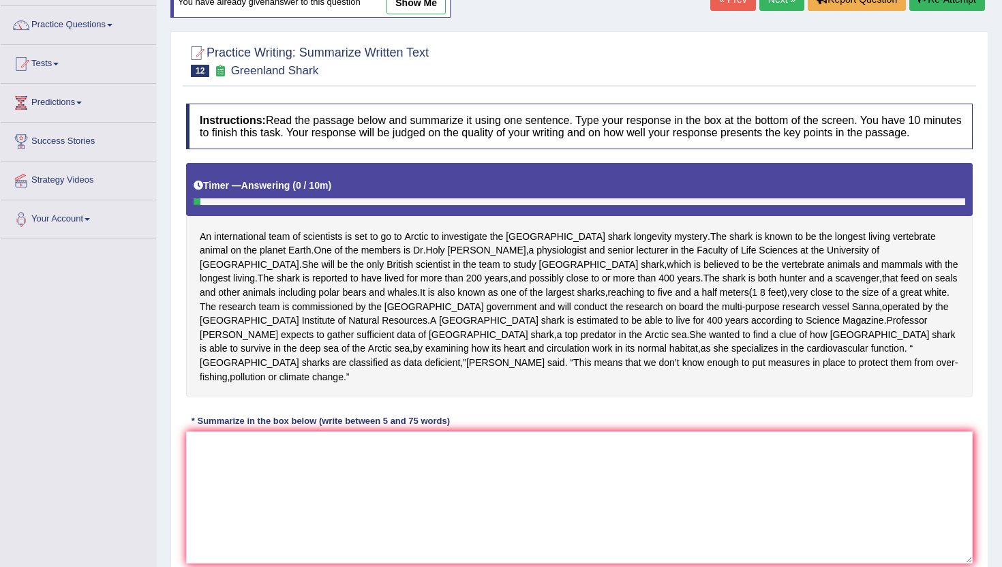
click at [411, 8] on link "show me" at bounding box center [415, 2] width 59 height 23
type textarea "The shark is known to be the longest living vertebrate animal on the planet Ear…"
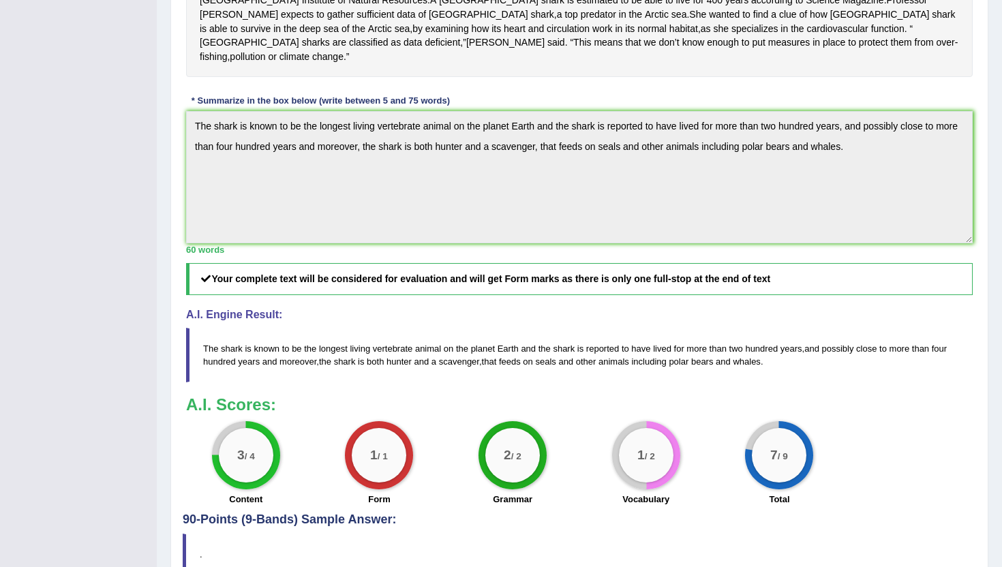
scroll to position [431, 0]
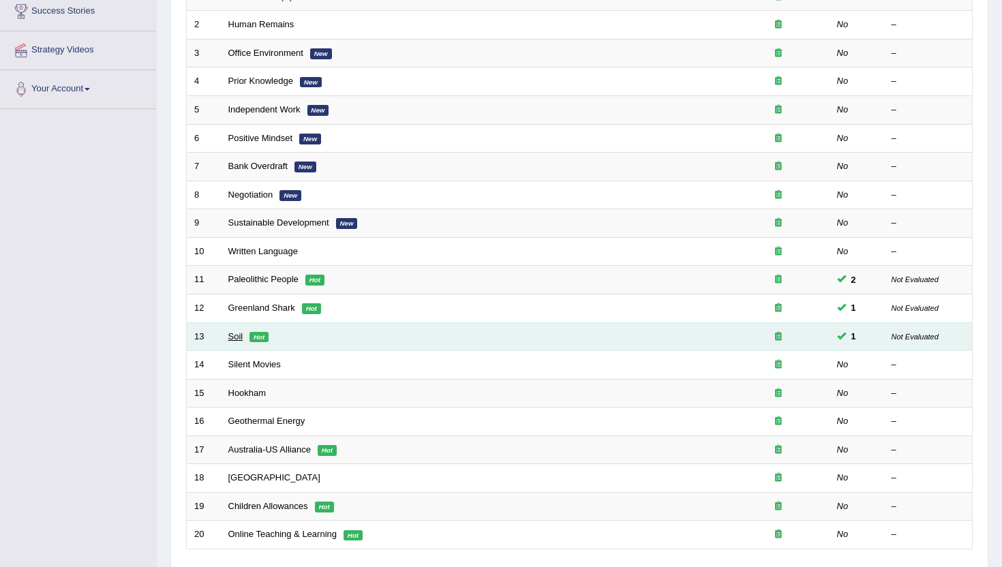
click at [236, 337] on link "Soil" at bounding box center [235, 336] width 15 height 10
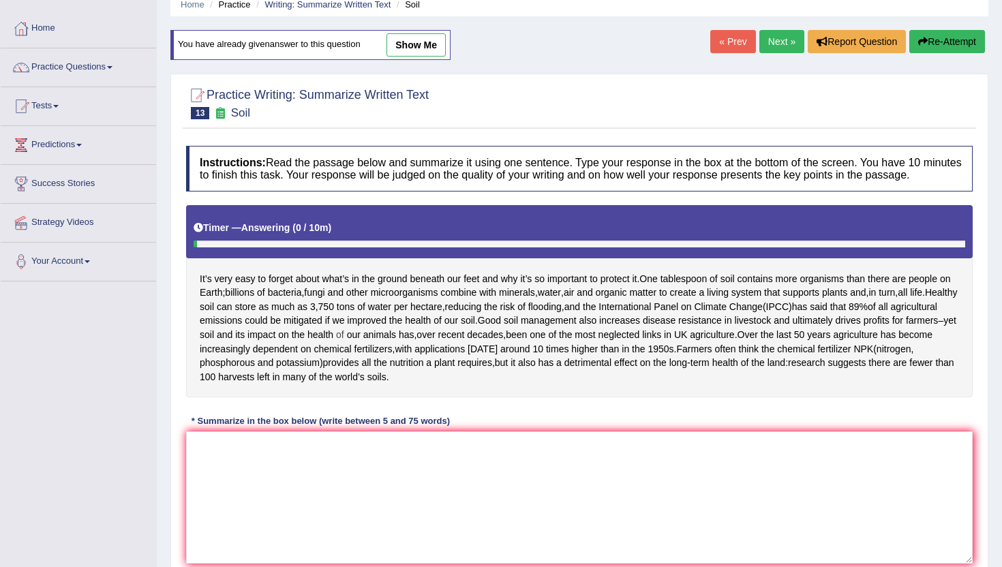
scroll to position [51, 0]
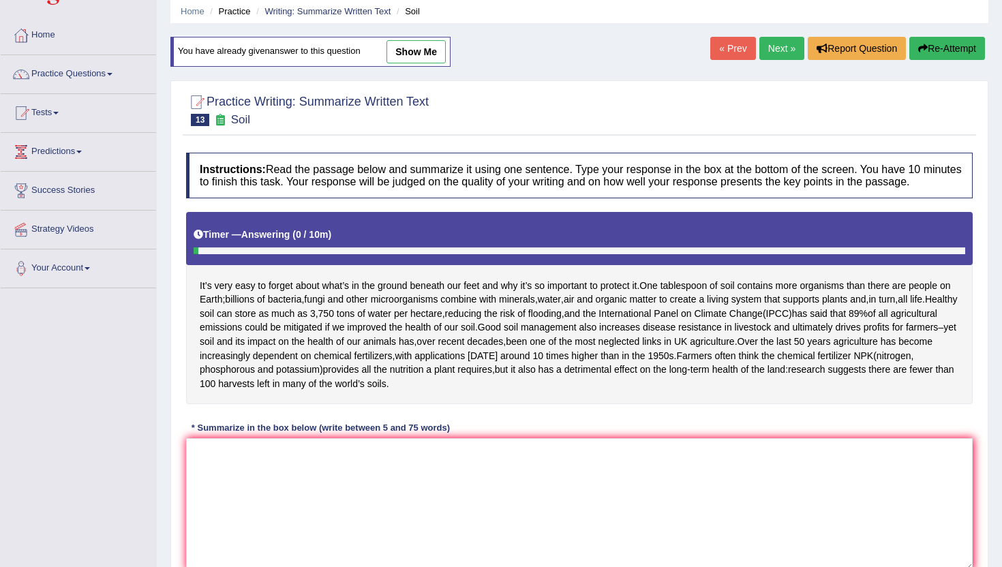
click at [412, 62] on link "show me" at bounding box center [415, 51] width 59 height 23
type textarea "It's very easy to forget about what's in the ground beneath our feet and why it…"
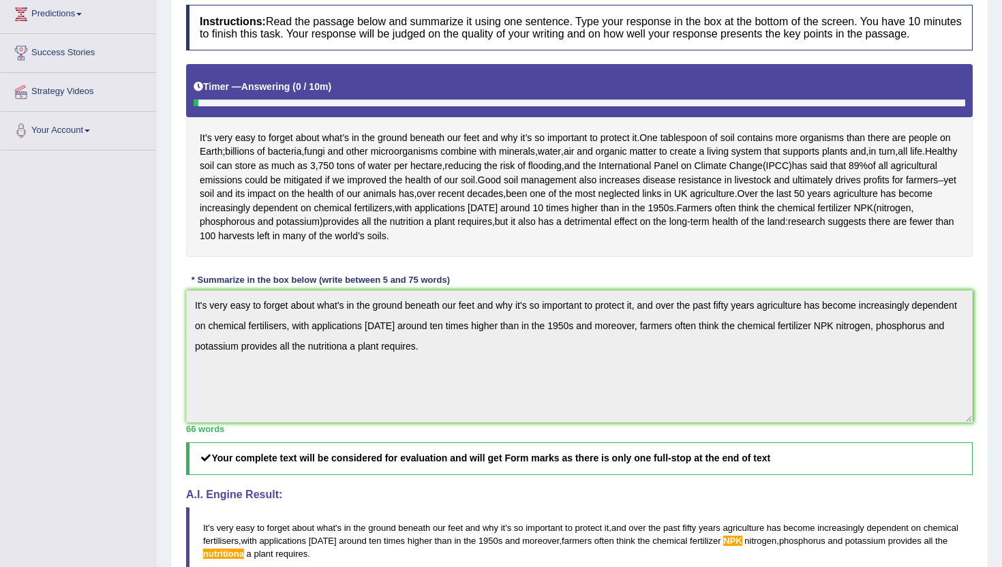
scroll to position [0, 0]
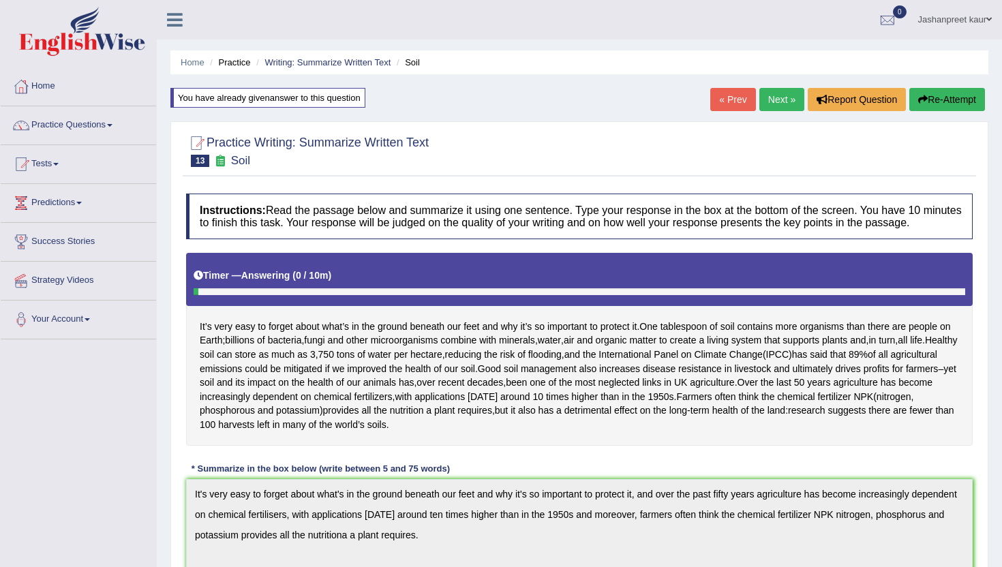
click at [92, 124] on link "Practice Questions" at bounding box center [78, 123] width 155 height 34
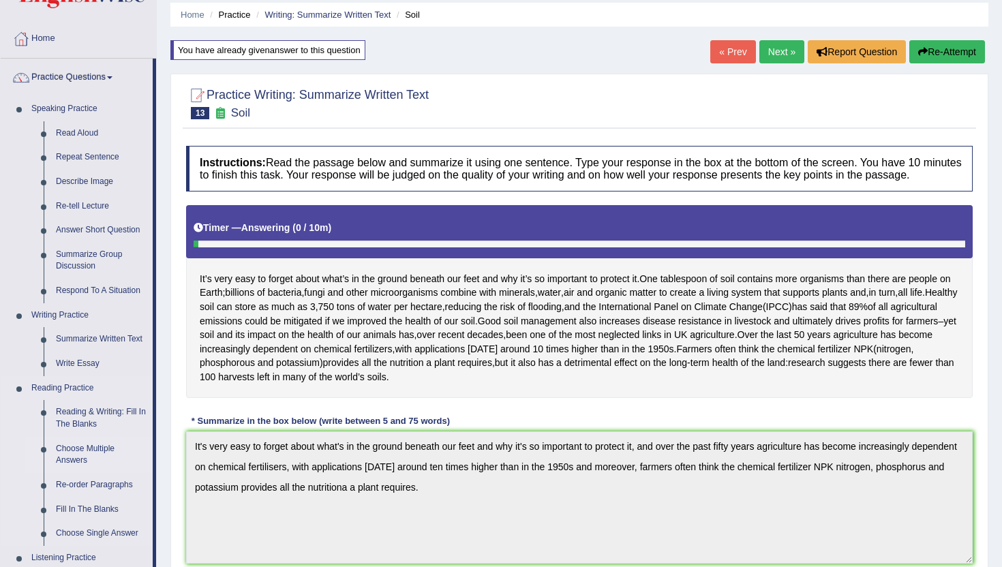
scroll to position [51, 0]
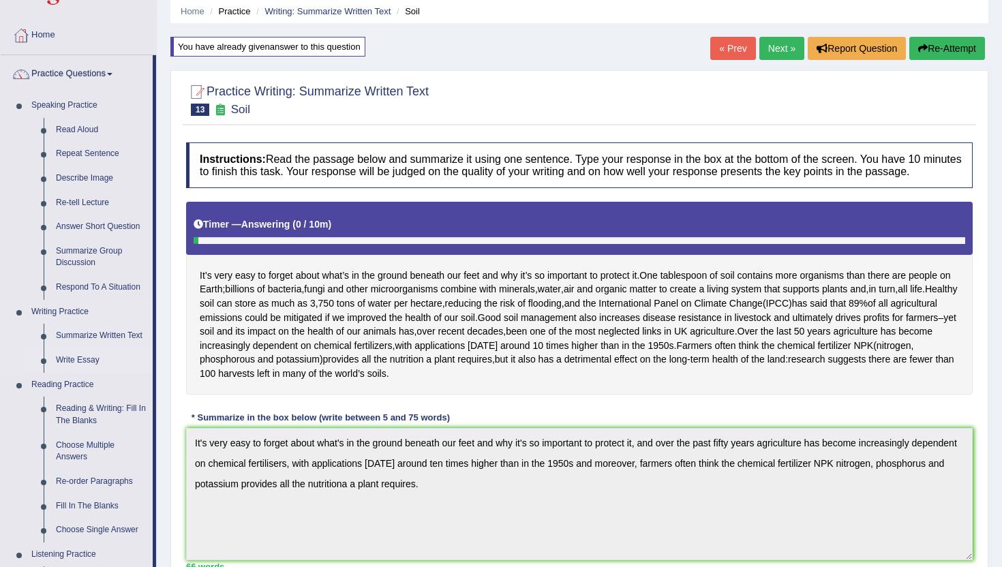
click at [87, 358] on link "Write Essay" at bounding box center [101, 360] width 103 height 25
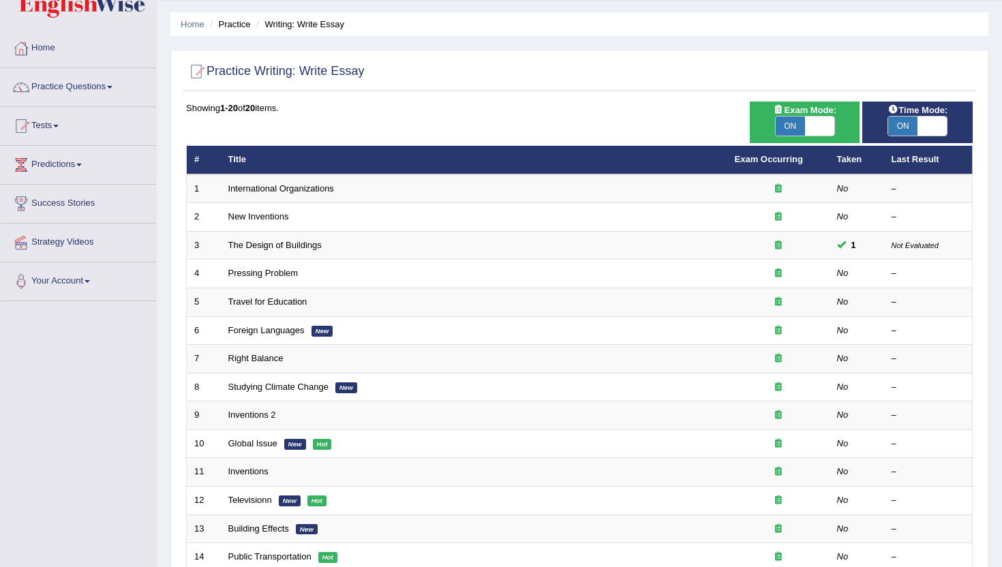
scroll to position [41, 0]
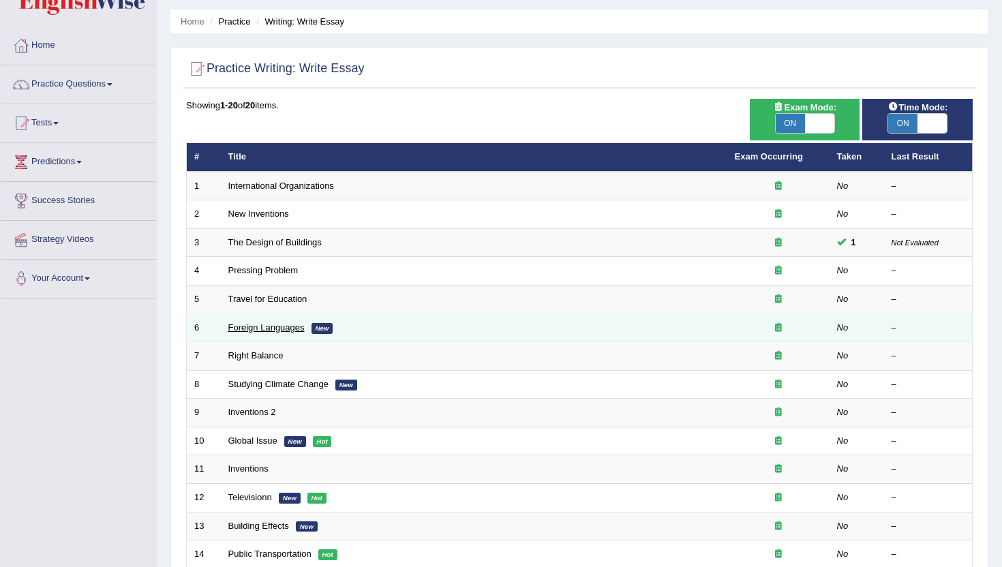
click at [282, 328] on link "Foreign Languages" at bounding box center [266, 327] width 76 height 10
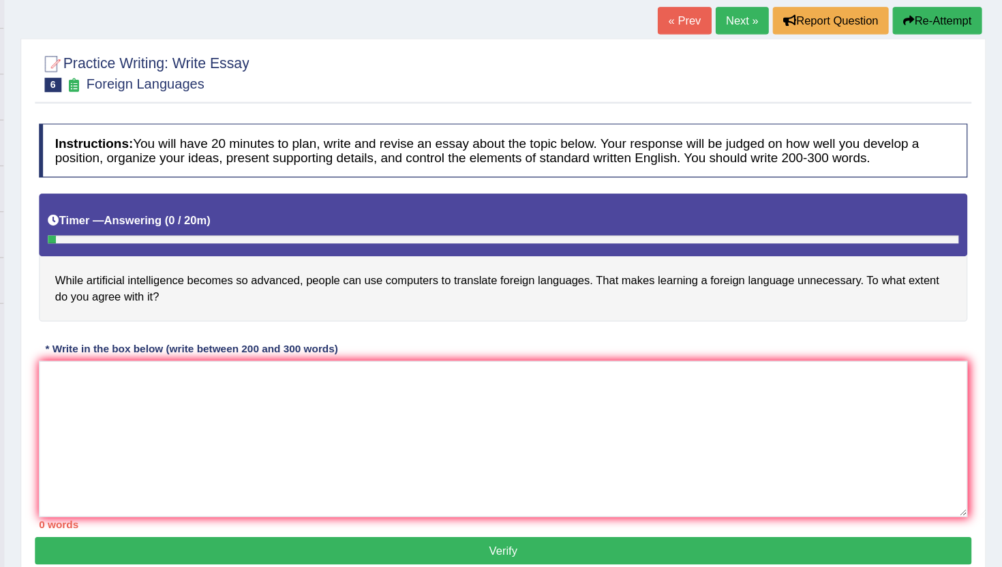
scroll to position [27, 0]
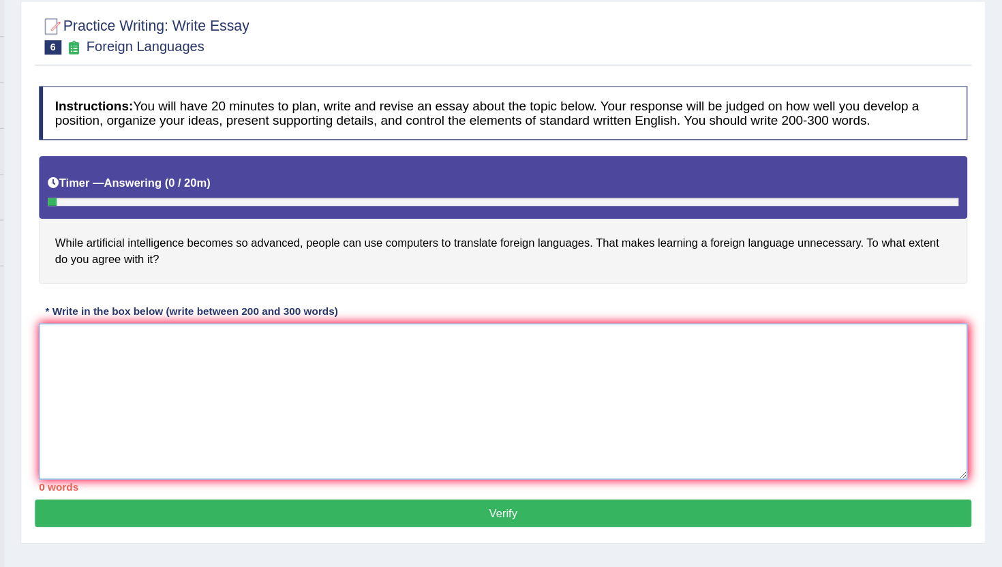
click at [378, 389] on textarea at bounding box center [579, 426] width 786 height 132
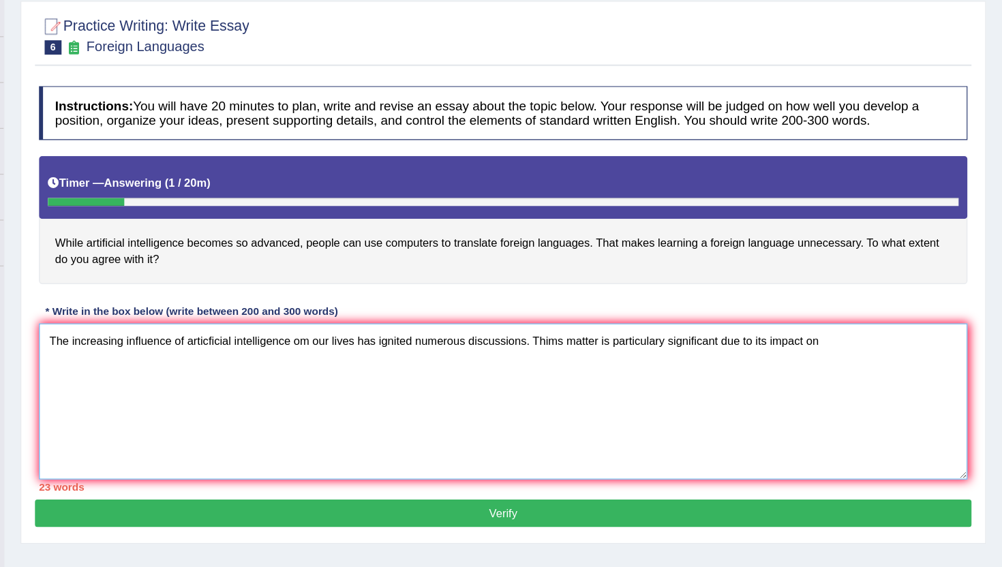
click at [627, 376] on textarea "The increasing influence of articficial intelligence om our lives has ignited n…" at bounding box center [579, 426] width 786 height 132
click at [880, 373] on textarea "The increasing influence of articficial intelligence om our lives has ignited n…" at bounding box center [579, 426] width 786 height 132
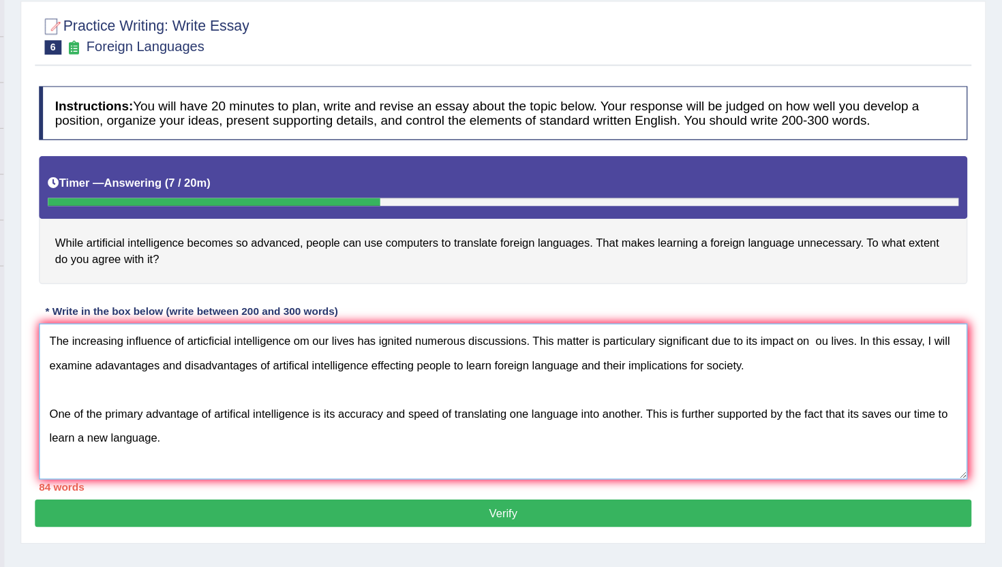
click at [204, 459] on textarea "The increasing influence of articficial intelligence om our lives has ignited n…" at bounding box center [579, 426] width 786 height 132
click at [226, 452] on textarea "The increasing influence of articficial intelligence om our lives has ignited n…" at bounding box center [579, 426] width 786 height 132
click at [338, 458] on textarea "The increasing influence of articficial intelligence om our lives has ignited n…" at bounding box center [579, 426] width 786 height 132
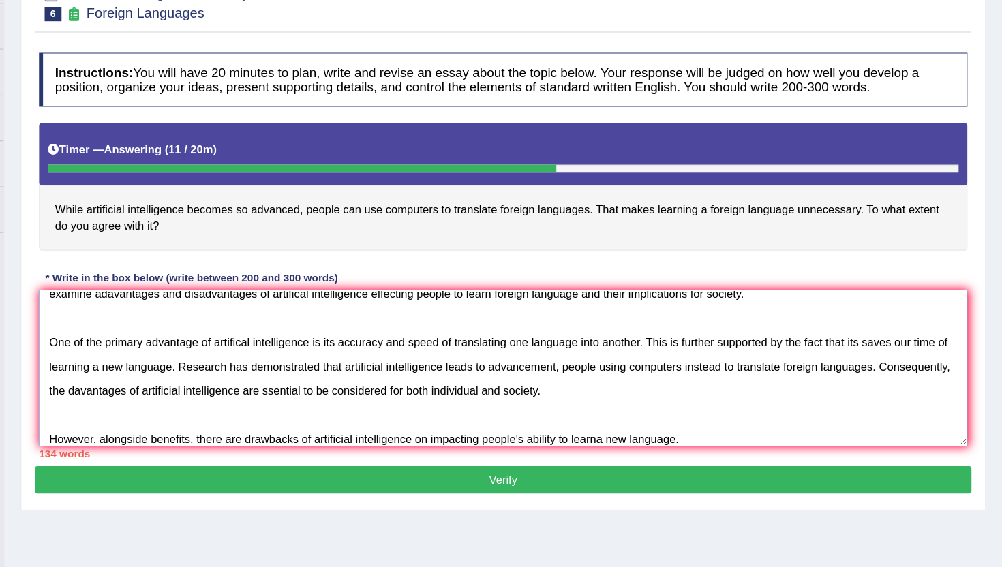
scroll to position [59, 0]
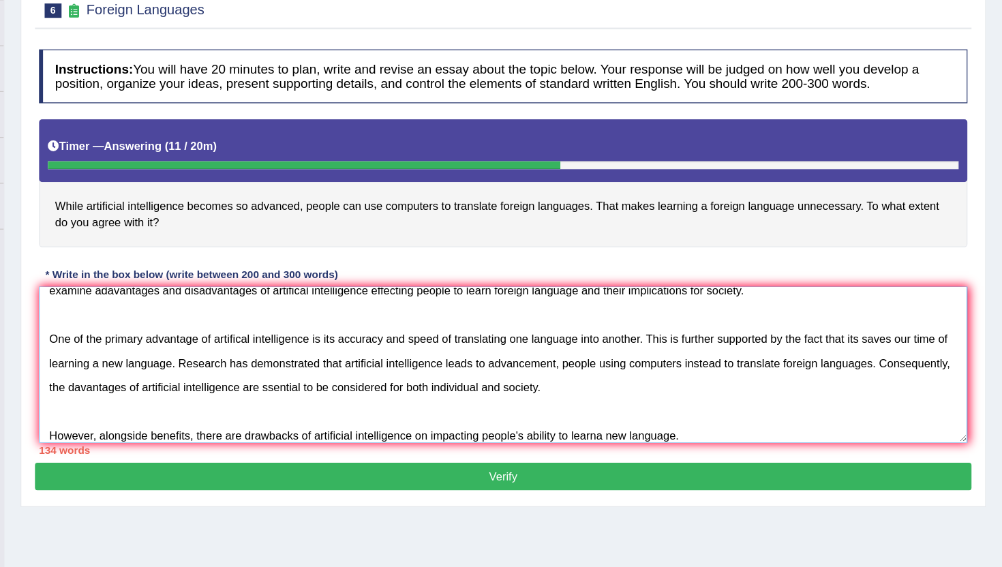
click at [664, 453] on textarea "The increasing influence of articficial intelligence om our lives has ignited n…" at bounding box center [579, 395] width 786 height 132
click at [764, 459] on textarea "The increasing influence of articficial intelligence om our lives has ignited n…" at bounding box center [579, 395] width 786 height 132
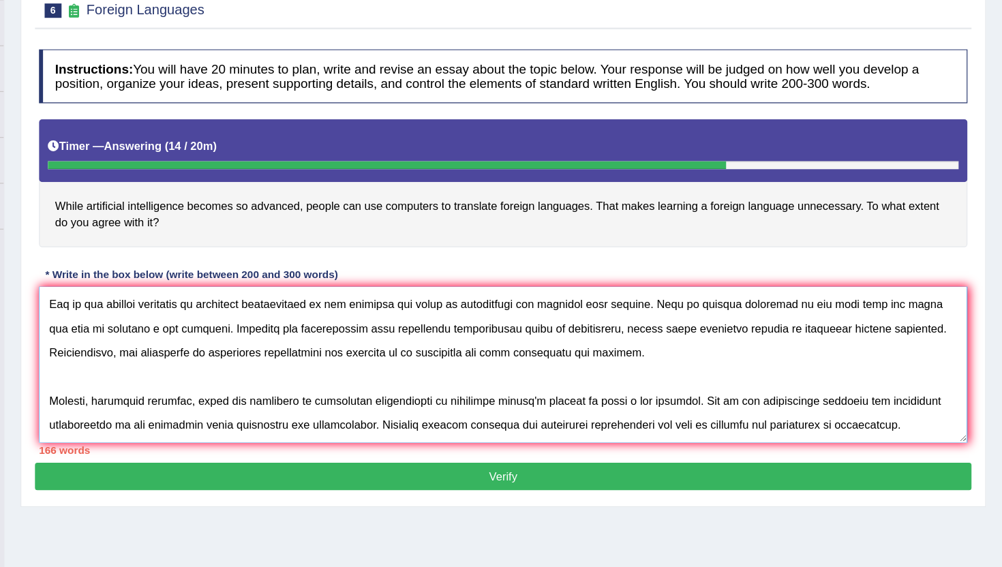
scroll to position [73, 0]
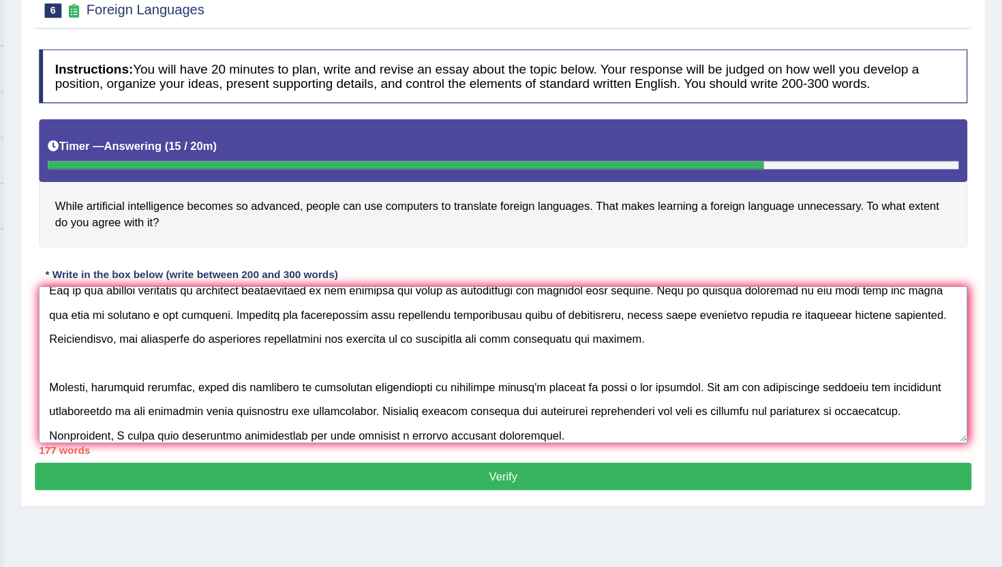
click at [358, 451] on textarea at bounding box center [579, 395] width 786 height 132
click at [554, 465] on div "177 words" at bounding box center [579, 467] width 786 height 13
click at [554, 450] on textarea at bounding box center [579, 395] width 786 height 132
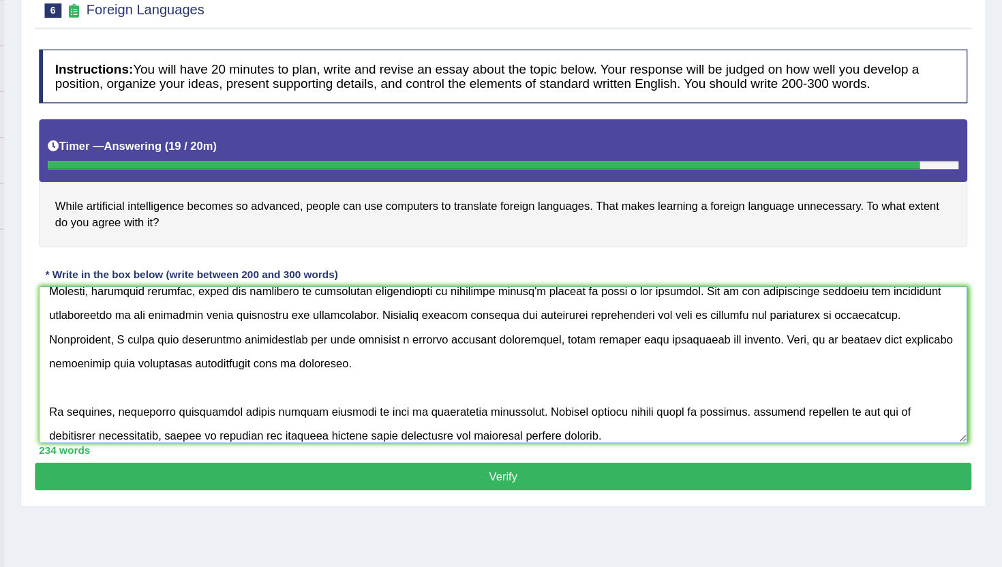
scroll to position [175, 0]
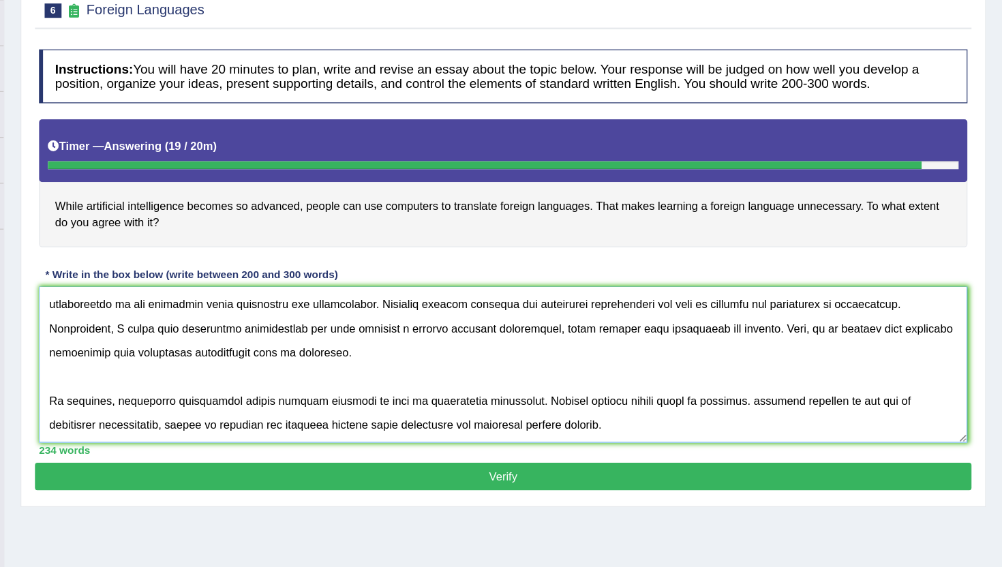
click at [425, 433] on textarea at bounding box center [579, 395] width 786 height 132
type textarea "The increasing influence of articficial intelligence om our lives has ignited n…"
click at [537, 492] on button "Verify" at bounding box center [579, 489] width 793 height 23
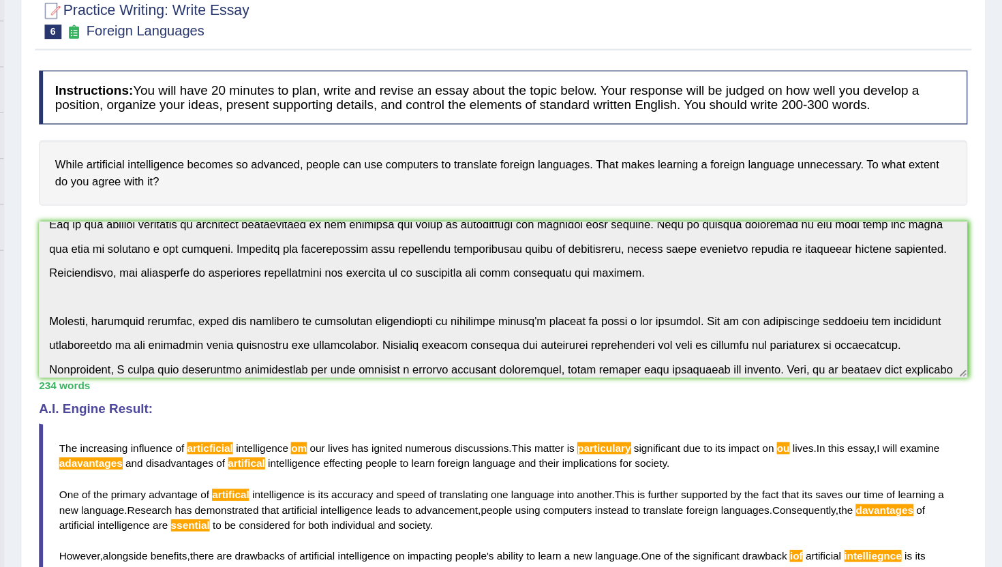
scroll to position [0, 0]
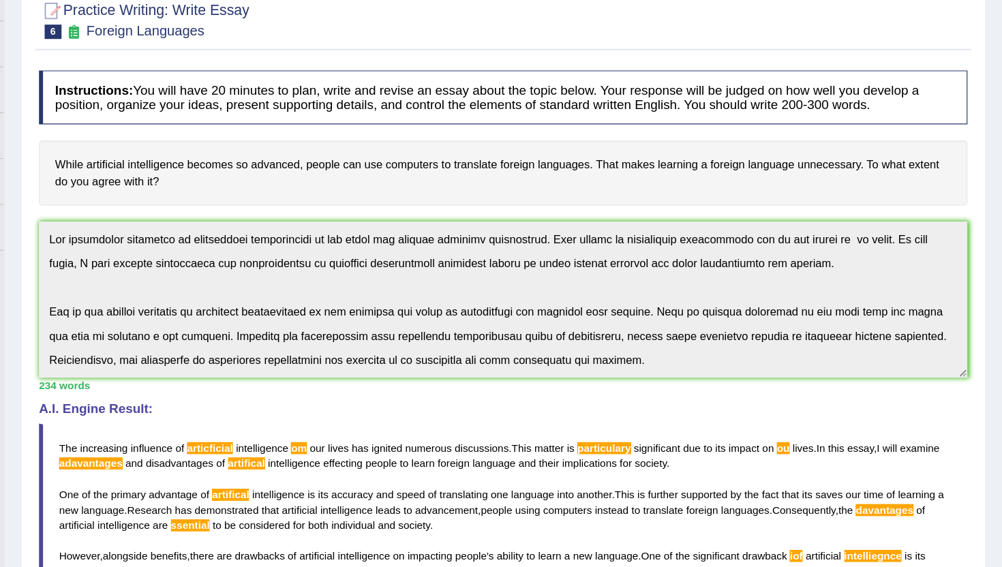
click at [267, 271] on div "Instructions: You will have 20 minutes to plan, write and revise an essay about…" at bounding box center [579, 457] width 793 height 634
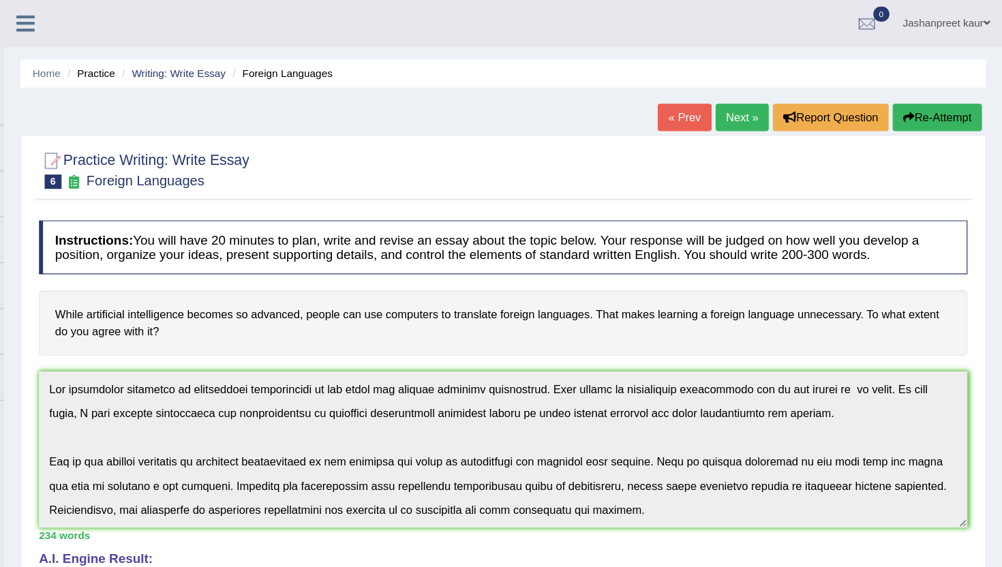
click at [954, 102] on button "Re-Attempt" at bounding box center [947, 99] width 76 height 23
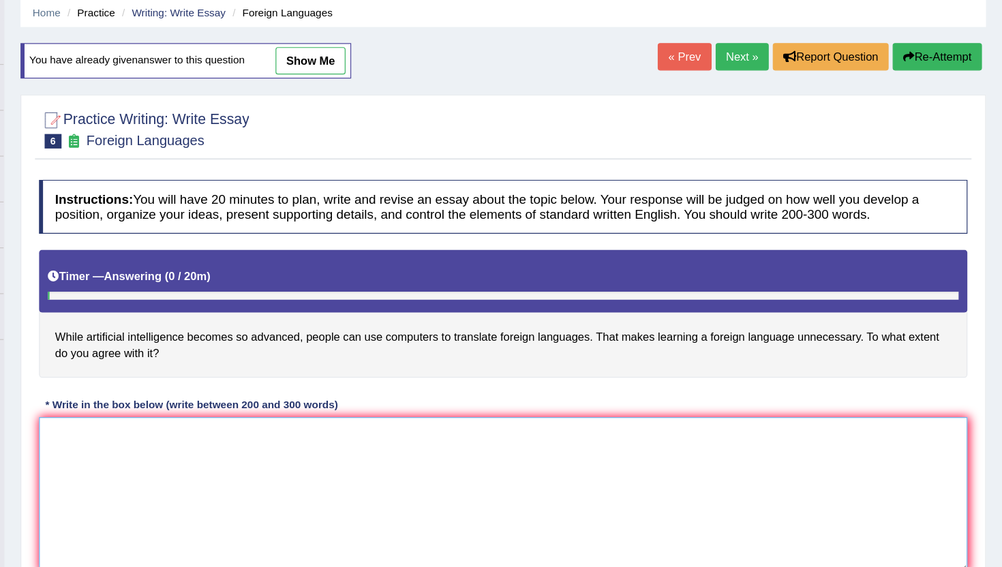
paste textarea "The increasing influence of articficial intelligence om our lives has ignited n…"
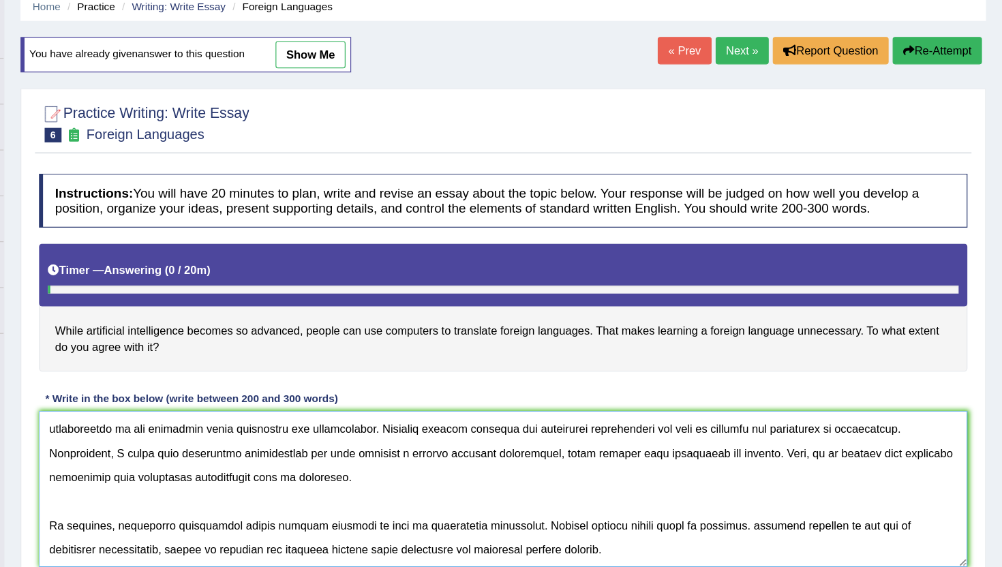
scroll to position [149, 0]
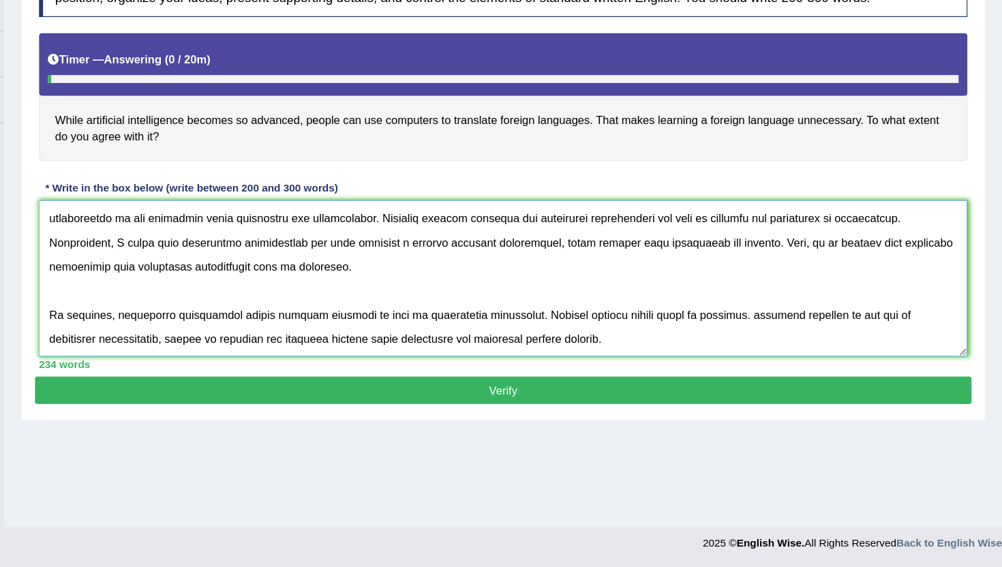
click at [739, 343] on textarea at bounding box center [579, 322] width 786 height 132
click at [747, 343] on textarea at bounding box center [579, 322] width 786 height 132
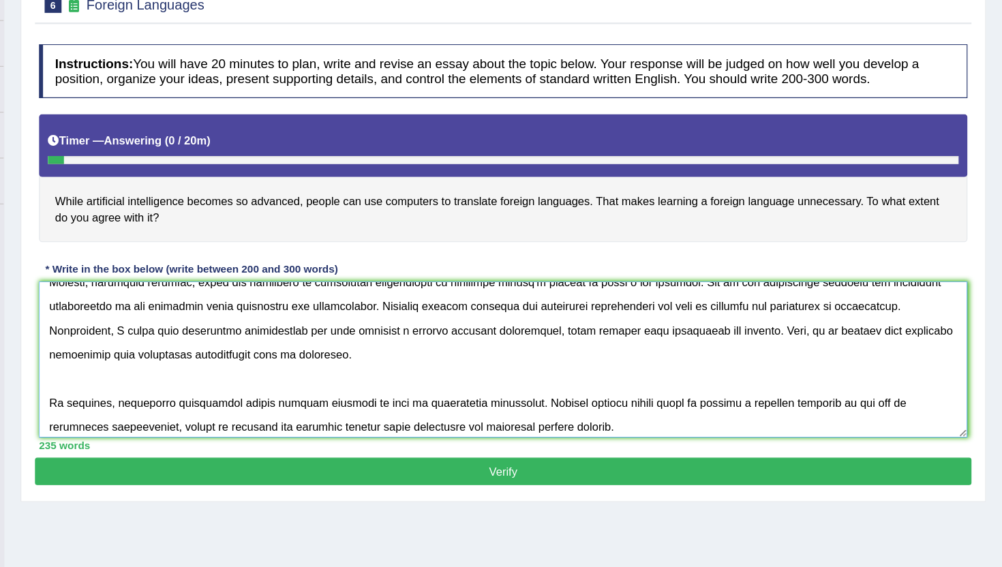
scroll to position [184, 0]
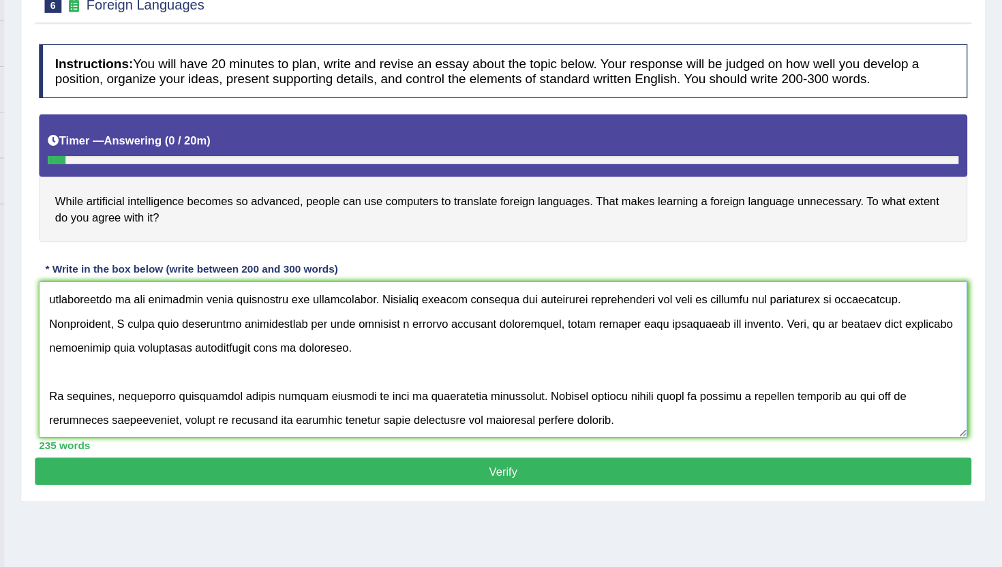
type textarea "The increasing influence of articficial intelligence om our lives has ignited n…"
click at [535, 487] on button "Verify" at bounding box center [579, 485] width 793 height 23
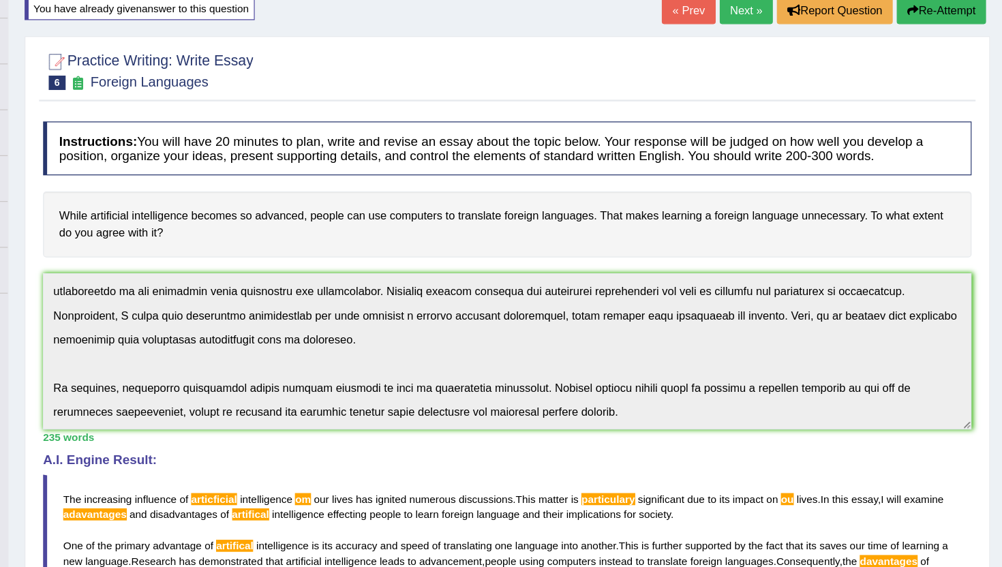
scroll to position [46, 0]
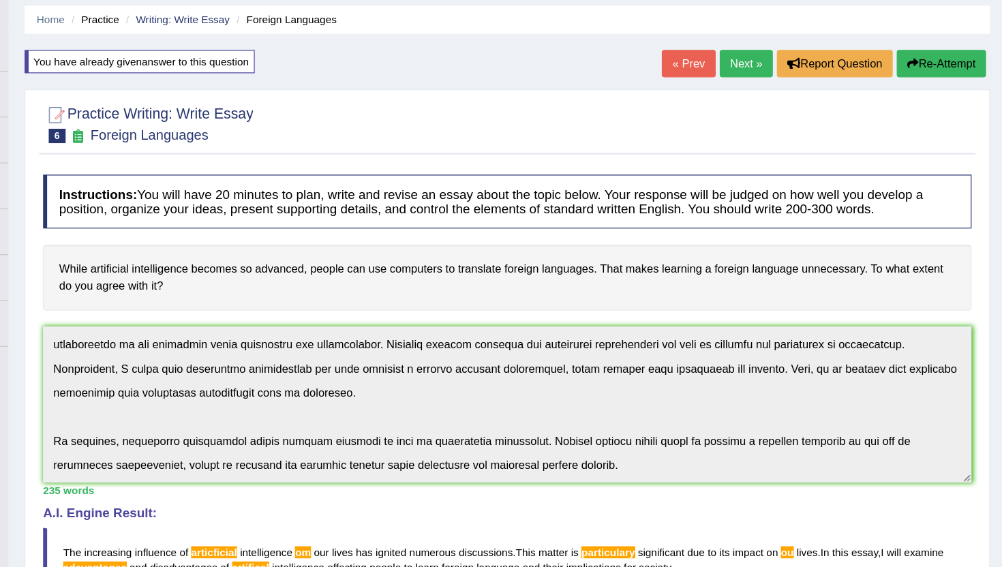
click at [941, 61] on button "Re-Attempt" at bounding box center [947, 53] width 76 height 23
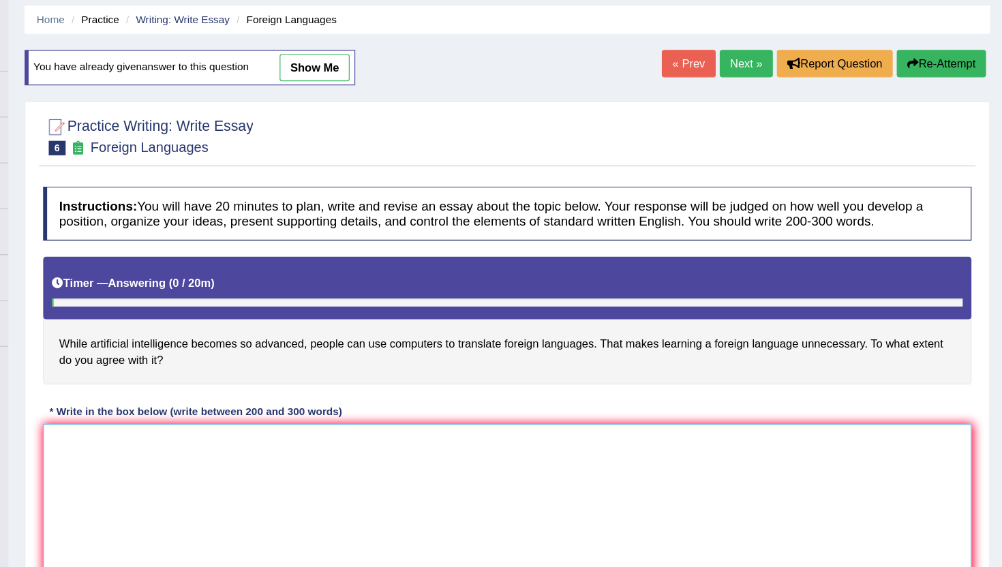
paste textarea "The increasing influence of articficial intelligence om our lives has ignited n…"
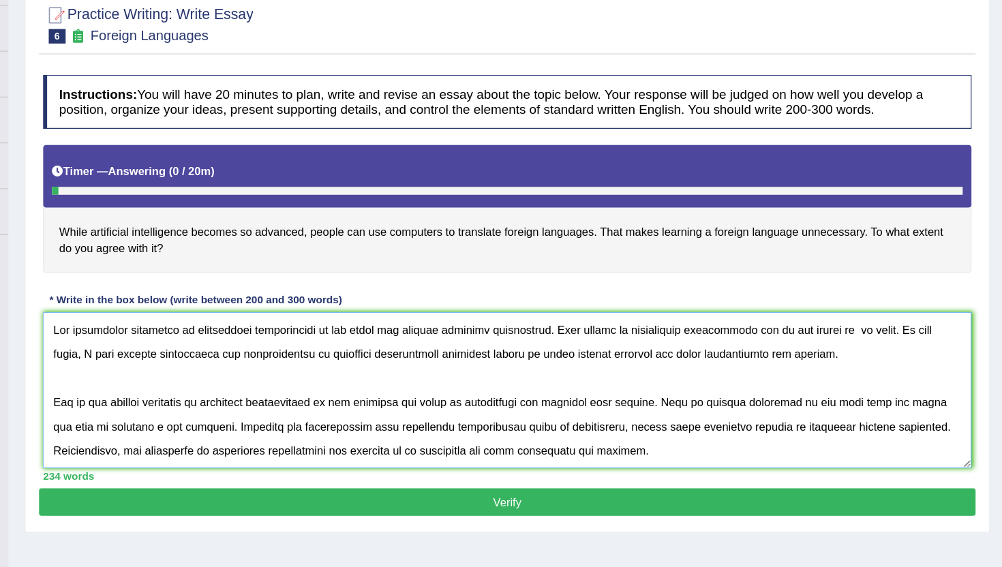
click at [417, 371] on textarea at bounding box center [579, 417] width 786 height 132
click at [860, 370] on textarea at bounding box center [579, 417] width 786 height 132
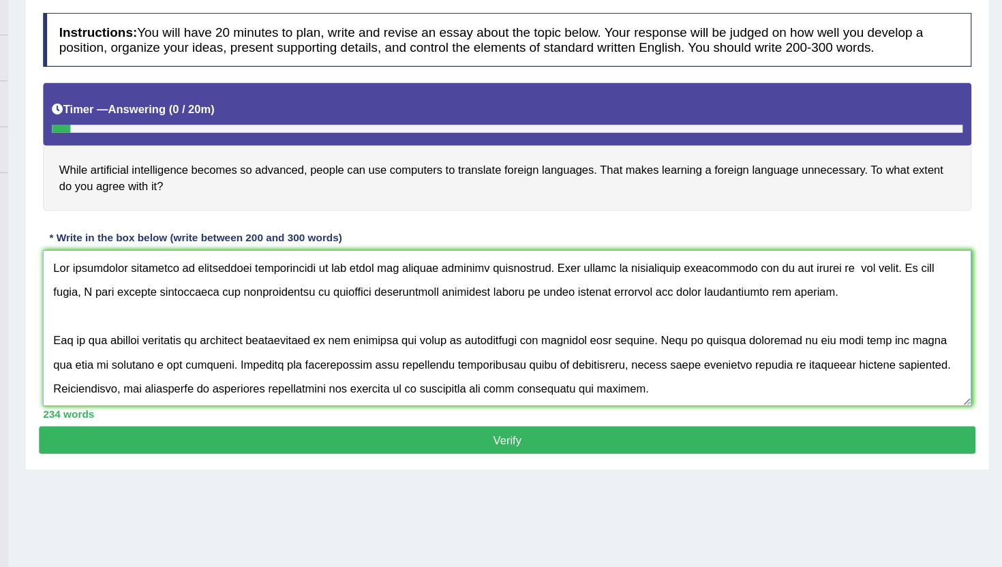
scroll to position [108, 0]
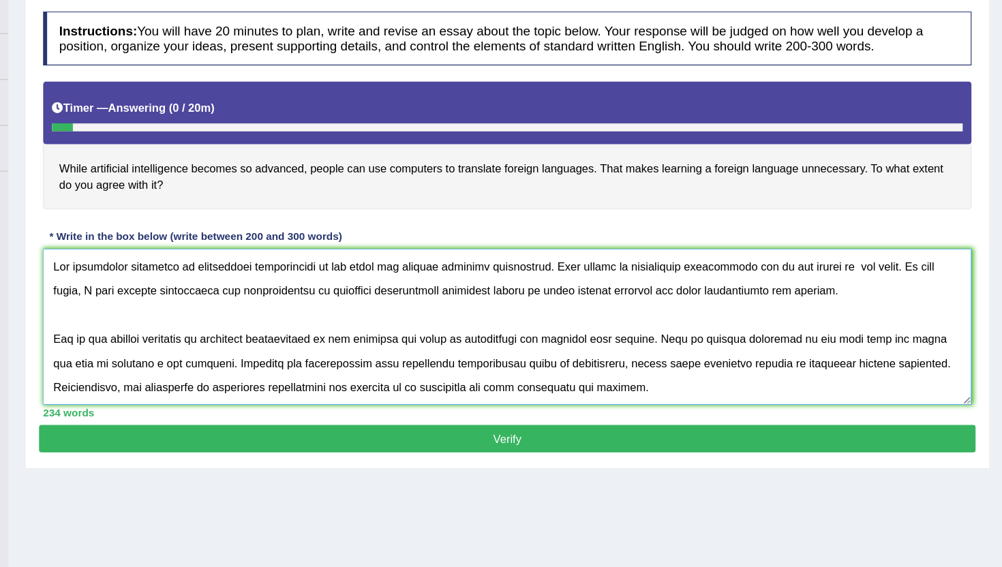
click at [320, 373] on textarea at bounding box center [579, 363] width 786 height 132
click at [321, 373] on textarea at bounding box center [579, 363] width 786 height 132
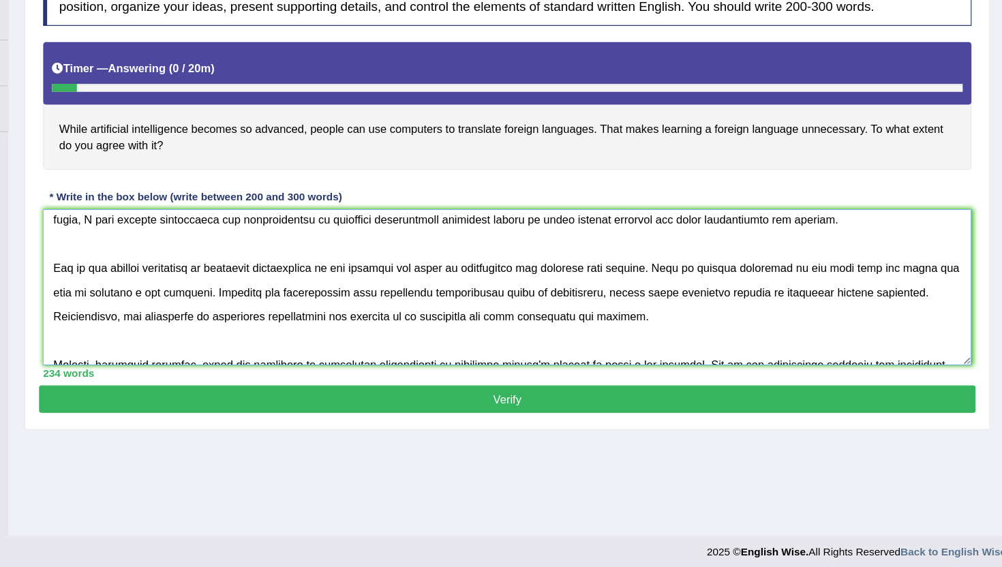
scroll to position [27, 0]
click at [893, 311] on textarea at bounding box center [579, 330] width 786 height 132
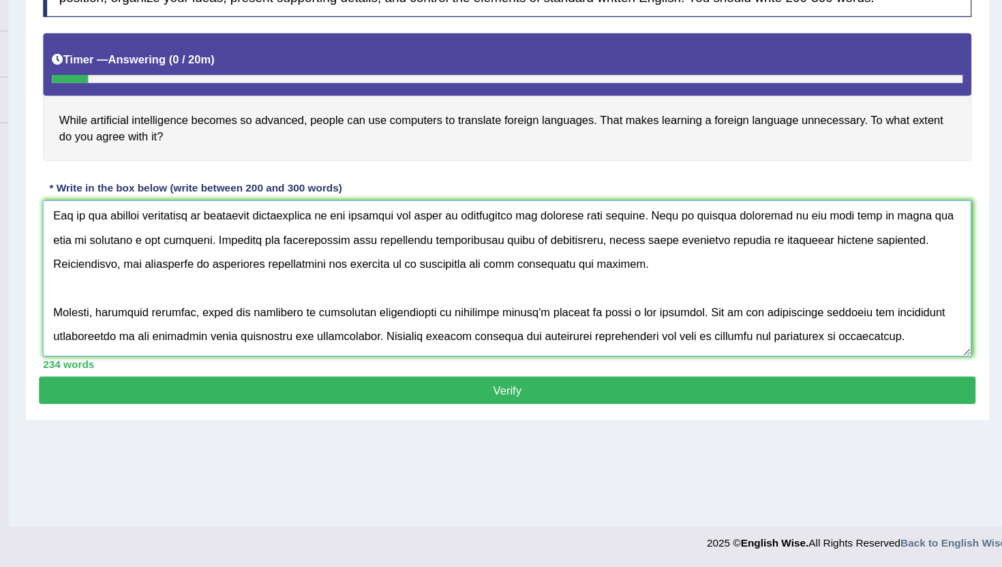
scroll to position [65, 0]
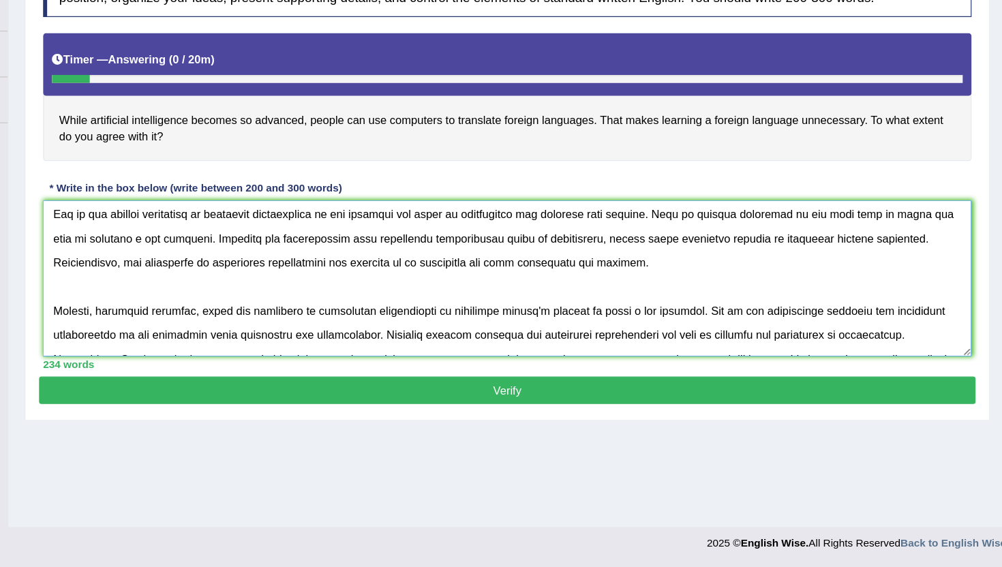
click at [279, 305] on textarea at bounding box center [579, 322] width 786 height 132
click at [275, 313] on textarea at bounding box center [579, 322] width 786 height 132
click at [446, 309] on textarea at bounding box center [579, 322] width 786 height 132
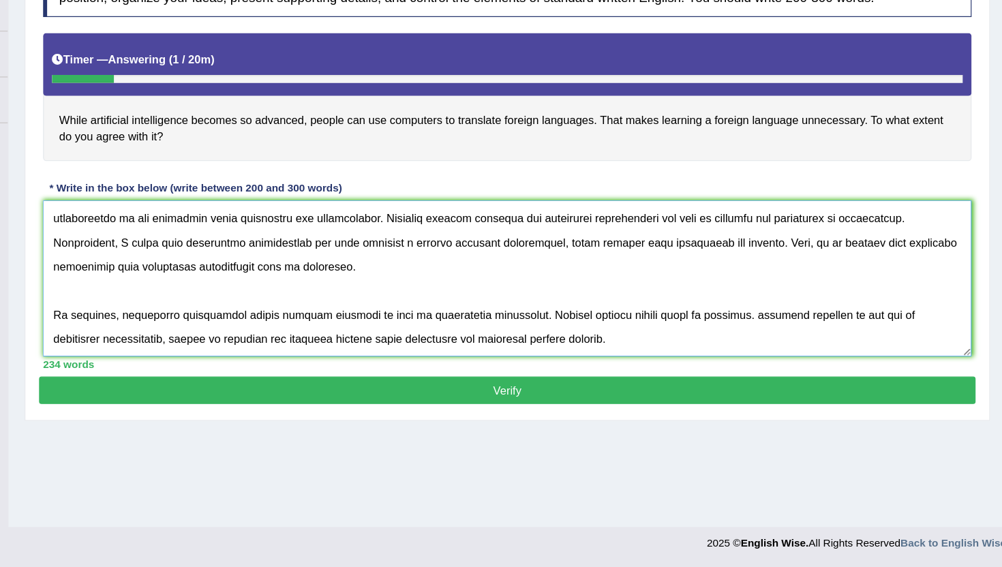
scroll to position [184, 0]
type textarea "The increasing influence of articficial intelligence on our lives has ignited n…"
click at [441, 425] on button "Verify" at bounding box center [579, 416] width 793 height 23
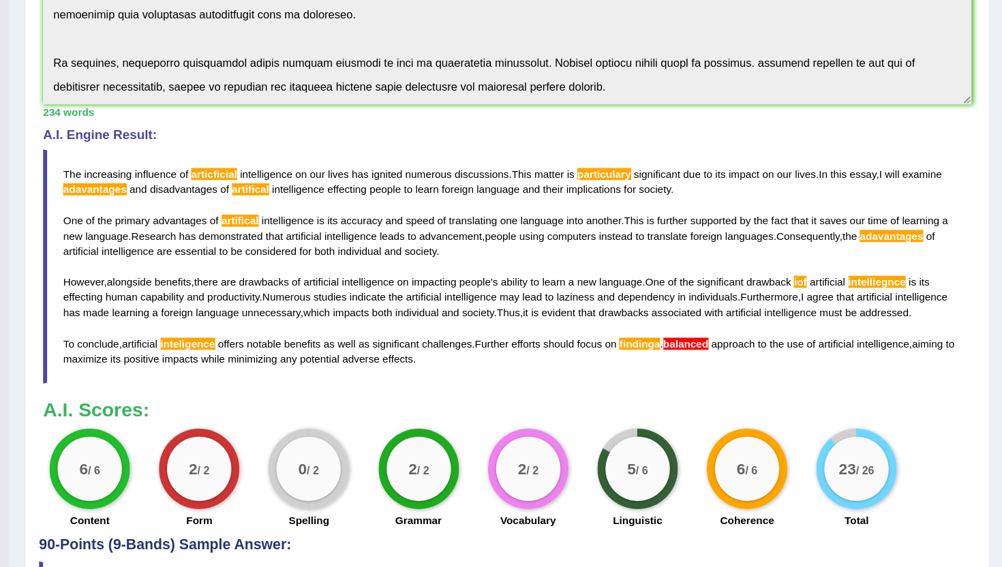
scroll to position [0, 0]
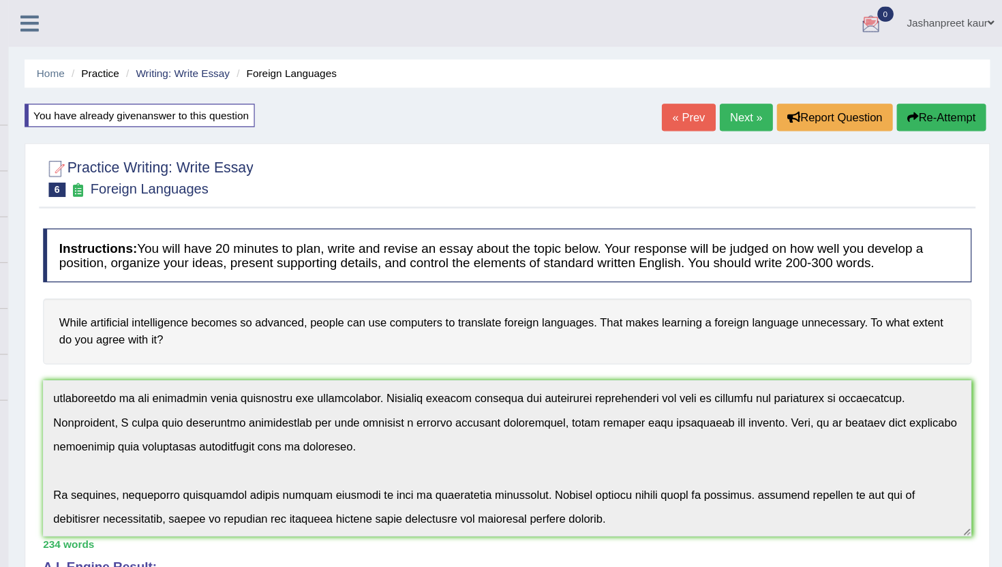
click at [170, 17] on icon at bounding box center [175, 20] width 16 height 18
